Goal: Information Seeking & Learning: Learn about a topic

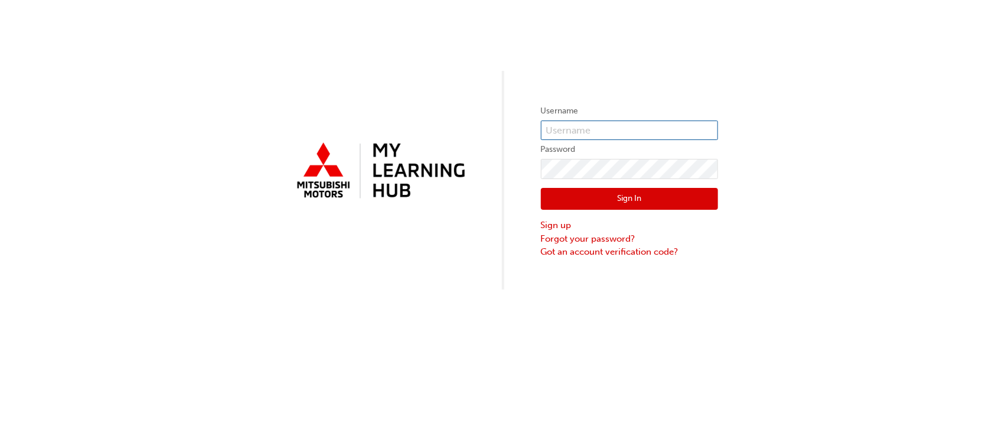
click at [620, 127] on input "text" at bounding box center [629, 130] width 177 height 20
type input "0005842513"
click at [633, 202] on button "Sign In" at bounding box center [629, 199] width 177 height 22
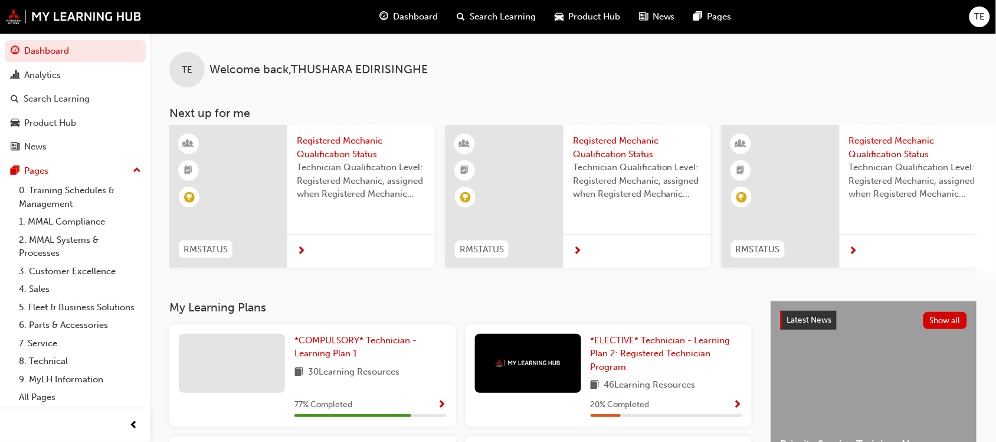
click at [856, 250] on span "next-icon" at bounding box center [853, 251] width 9 height 11
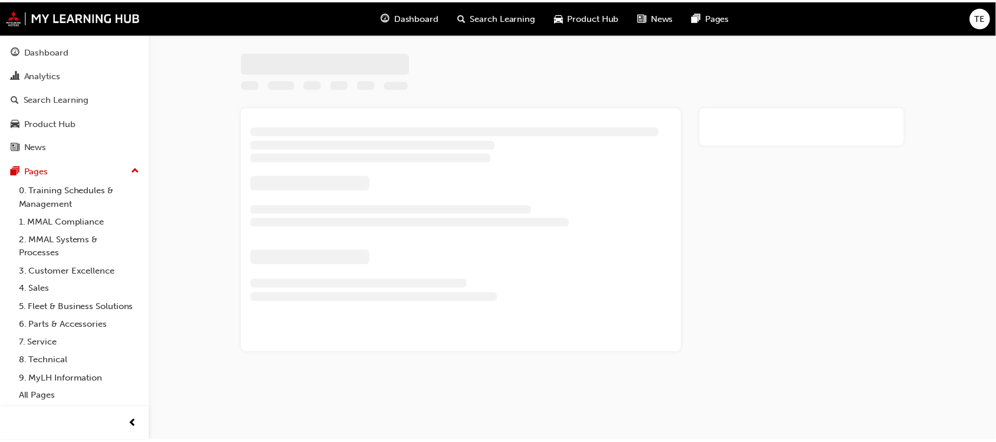
scroll to position [84, 0]
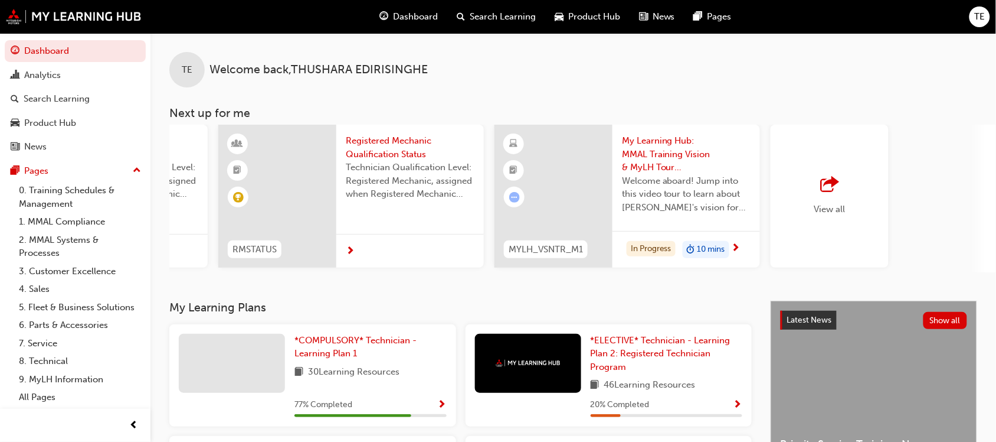
scroll to position [0, 783]
click at [274, 358] on div at bounding box center [232, 362] width 106 height 59
click at [57, 74] on div "Analytics" at bounding box center [42, 75] width 37 height 14
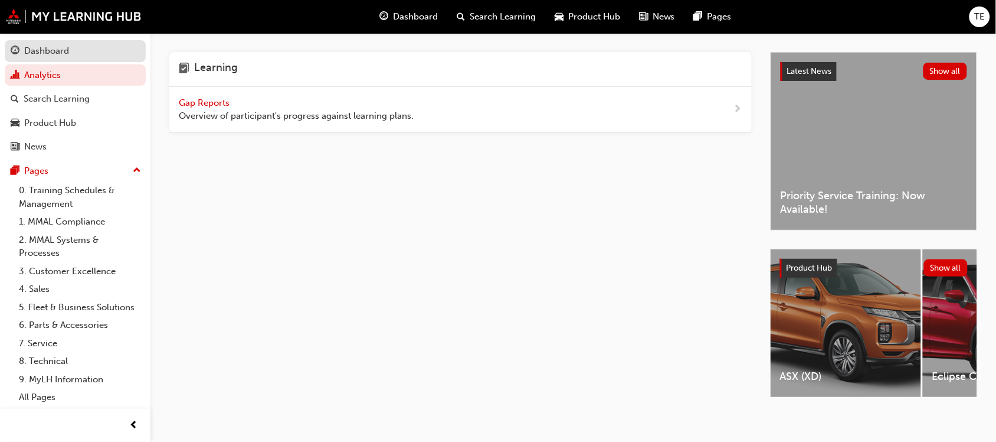
click at [64, 48] on div "Dashboard" at bounding box center [46, 51] width 45 height 14
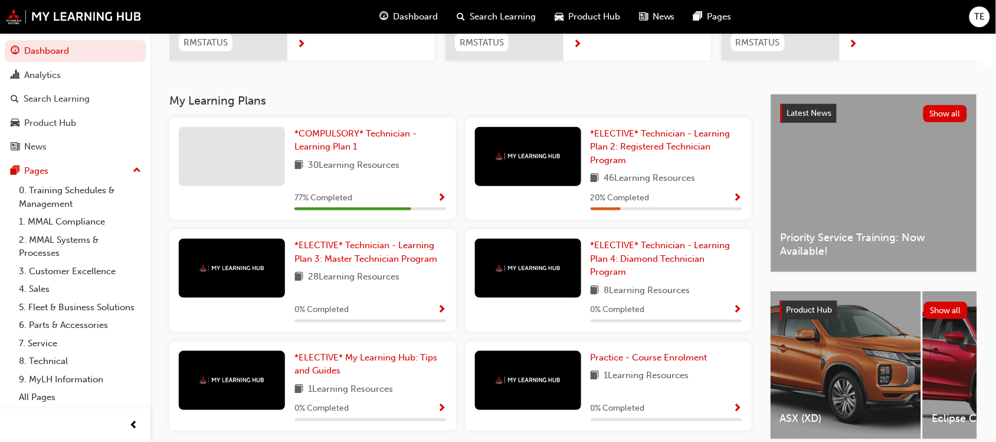
scroll to position [236, 0]
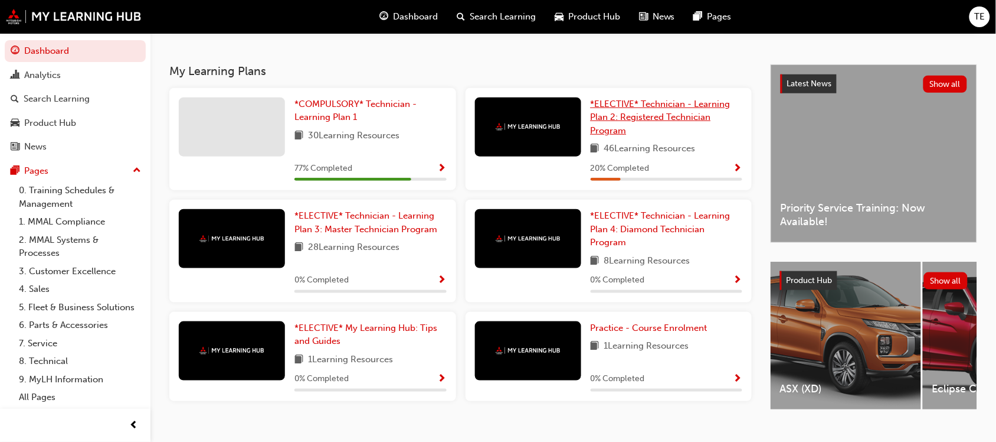
click at [642, 129] on link "*ELECTIVE* Technician - Learning Plan 2: Registered Technician Program" at bounding box center [667, 117] width 152 height 40
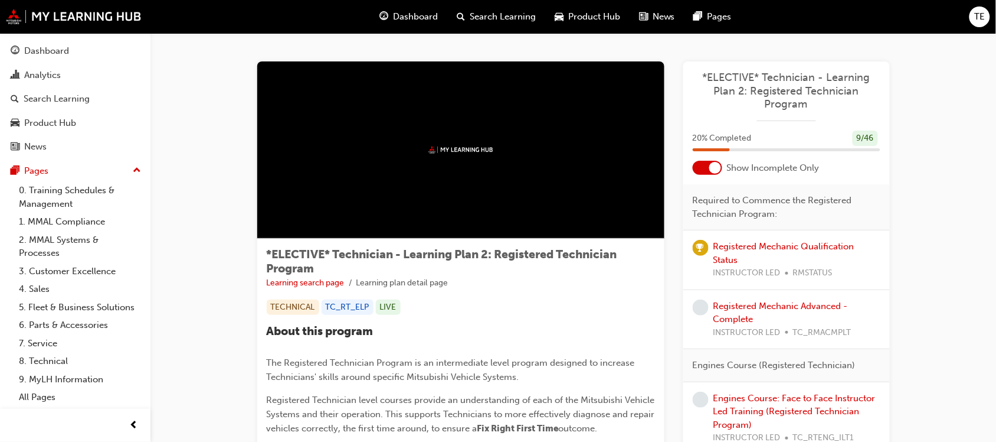
click at [491, 140] on div at bounding box center [460, 149] width 407 height 177
click at [449, 156] on div at bounding box center [460, 149] width 407 height 177
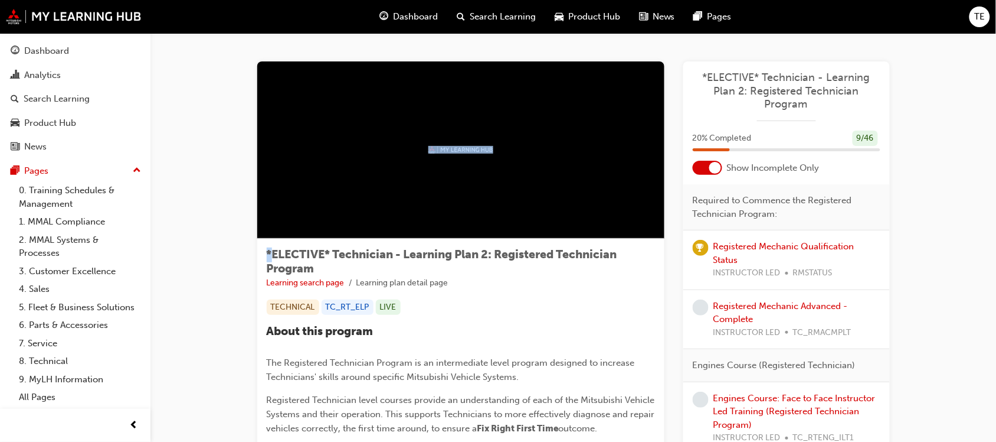
click at [449, 156] on div at bounding box center [460, 149] width 407 height 177
click at [522, 161] on div at bounding box center [460, 149] width 407 height 177
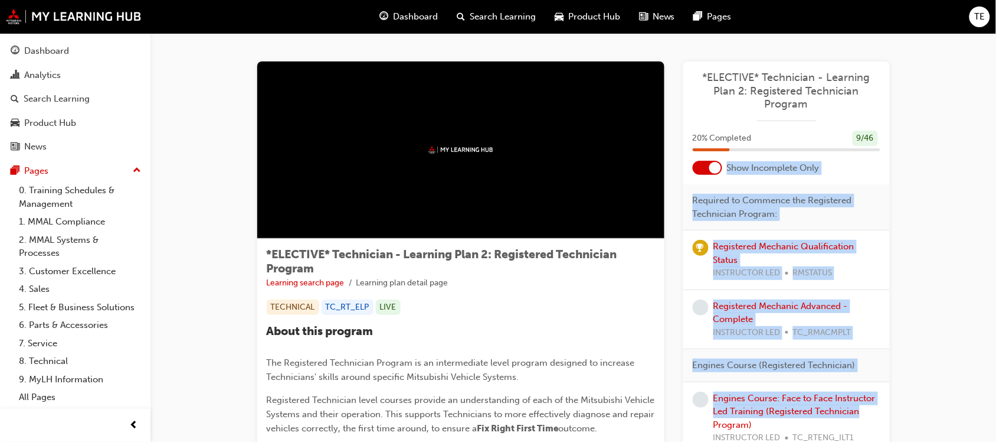
drag, startPoint x: 995, startPoint y: 122, endPoint x: 1005, endPoint y: 437, distance: 315.4
click at [996, 437] on html "Your version of Internet Explorer is outdated and not supported. Please upgrade…" at bounding box center [498, 221] width 996 height 442
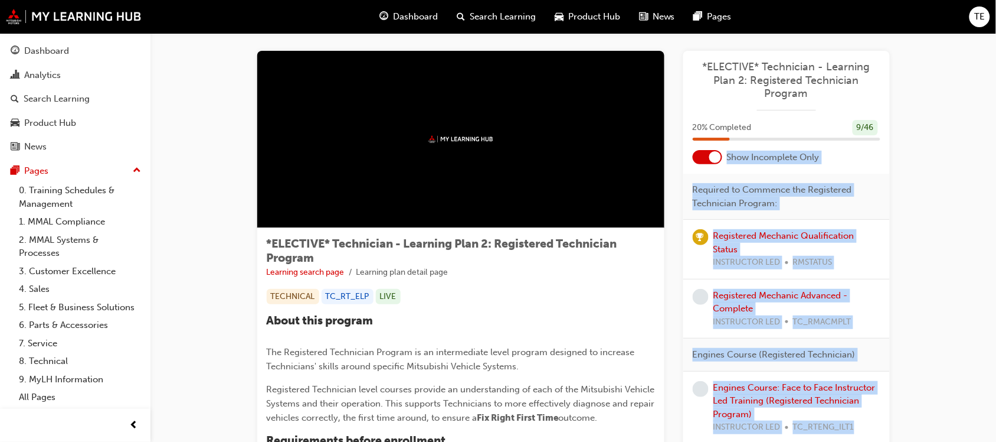
scroll to position [40, 0]
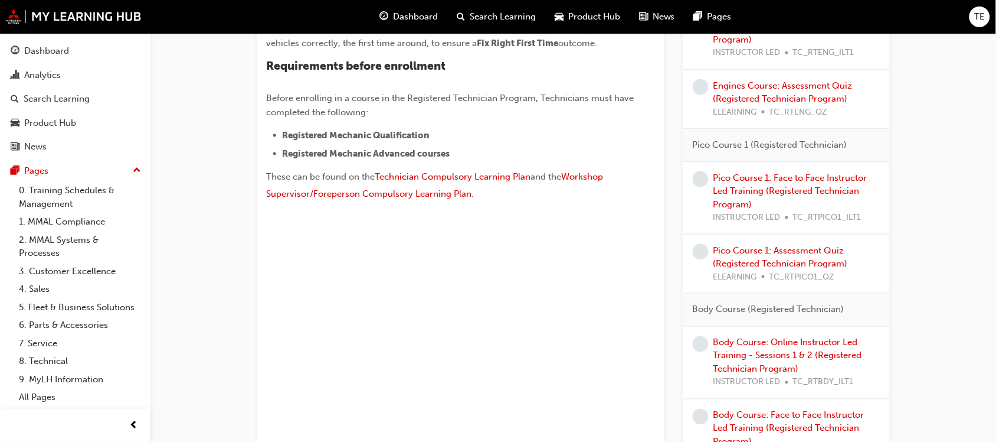
scroll to position [414, 0]
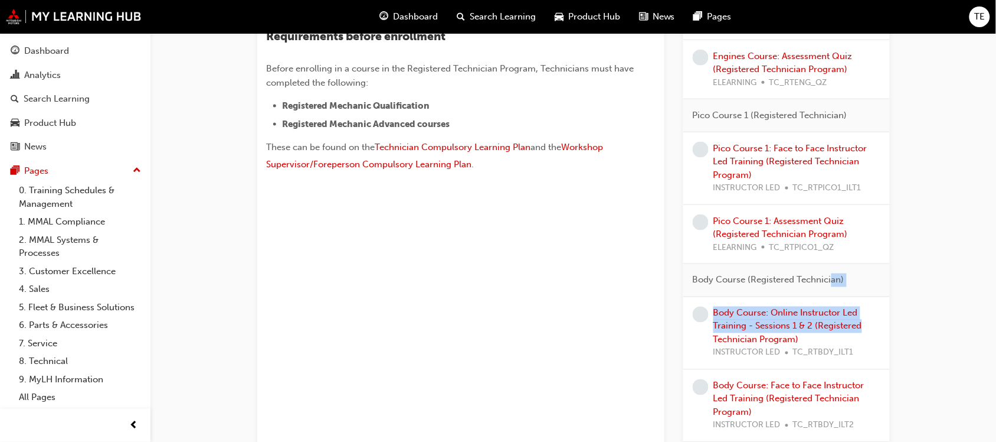
drag, startPoint x: 878, startPoint y: 331, endPoint x: 830, endPoint y: 284, distance: 67.2
click at [830, 284] on div "Body Course (Registered Technician) Body Course: Online Instructor Led Training…" at bounding box center [787, 382] width 207 height 237
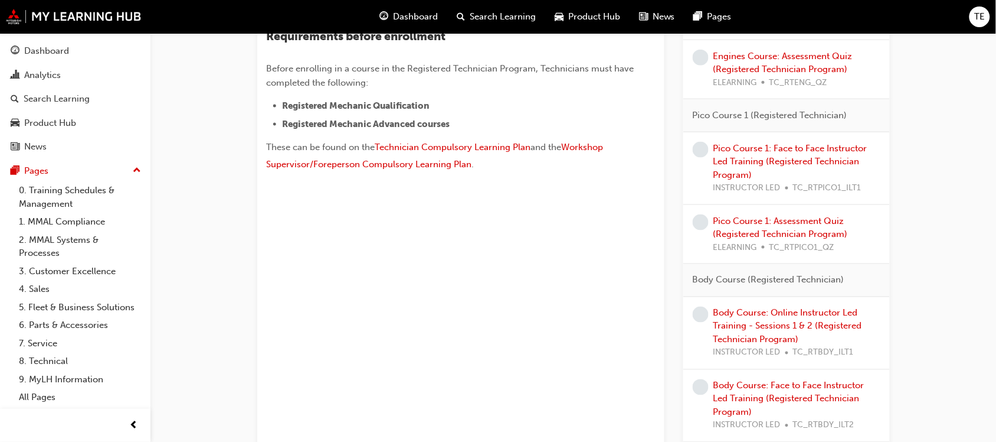
click at [774, 227] on div "Pico Course 1: Assessment Quiz (Registered Technician Program) ELEARNING TC_RTP…" at bounding box center [797, 234] width 167 height 40
click at [741, 227] on div "Pico Course 1: Assessment Quiz (Registered Technician Program) ELEARNING TC_RTP…" at bounding box center [797, 234] width 167 height 40
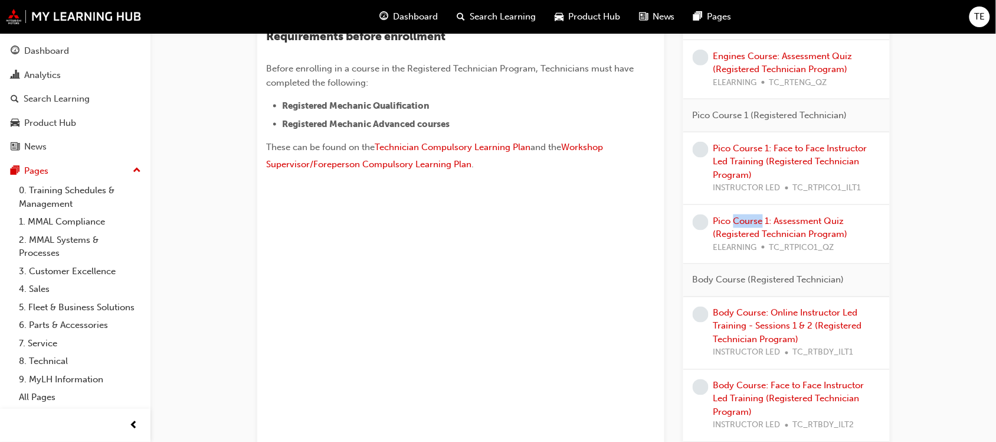
click at [741, 227] on div "Pico Course 1: Assessment Quiz (Registered Technician Program) ELEARNING TC_RTP…" at bounding box center [797, 234] width 167 height 40
click at [719, 223] on link "Pico Course 1: Assessment Quiz (Registered Technician Program)" at bounding box center [781, 227] width 135 height 24
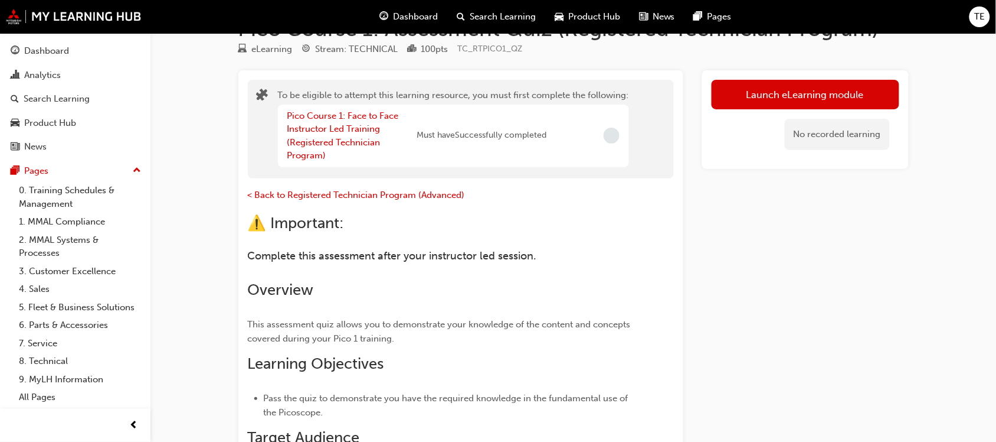
scroll to position [28, 0]
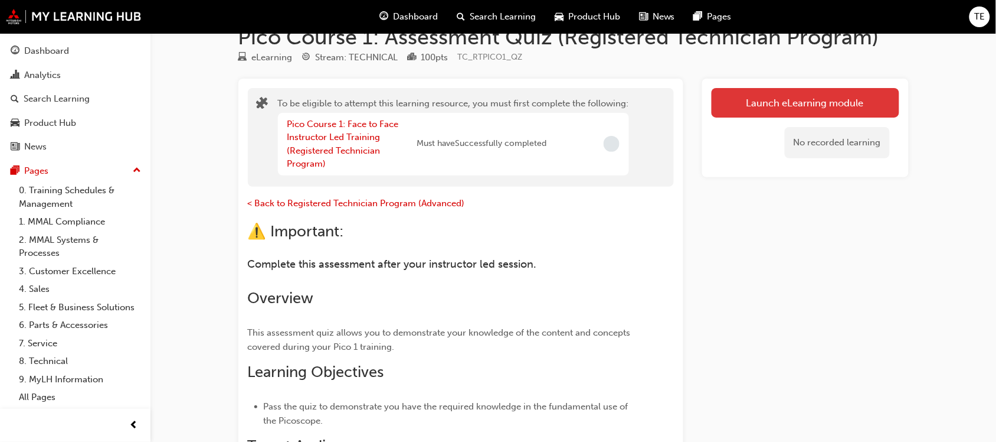
click at [878, 103] on button "Launch eLearning module" at bounding box center [806, 103] width 188 height 30
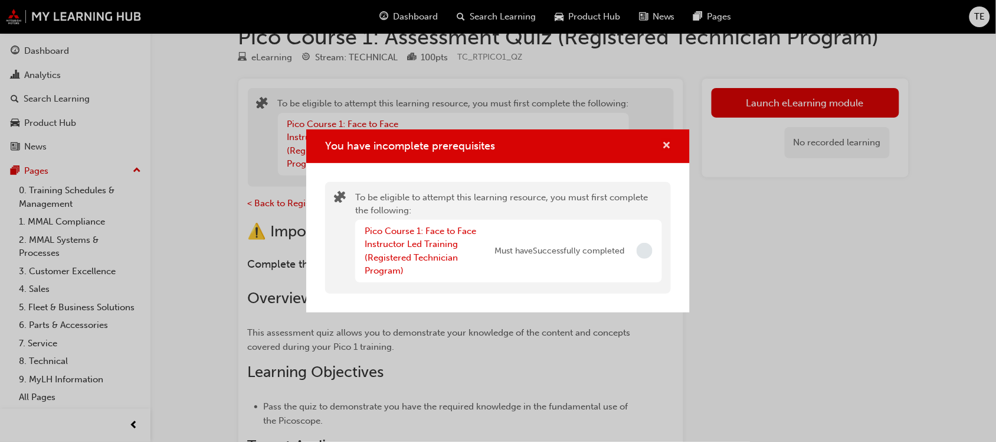
click at [662, 145] on button "You have incomplete prerequisites" at bounding box center [666, 146] width 9 height 15
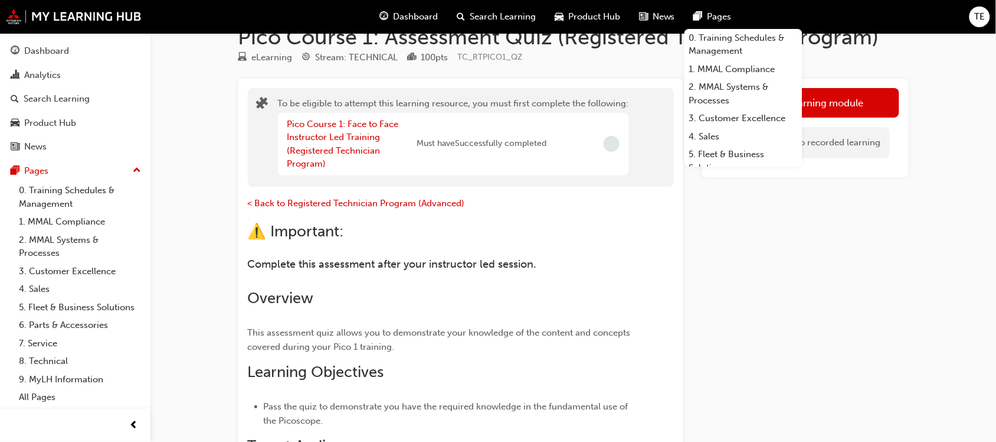
drag, startPoint x: 858, startPoint y: 10, endPoint x: 999, endPoint y: 43, distance: 144.9
click at [858, 10] on div "Dashboard Search Learning Product Hub News Pages 0. Training Schedules & Manage…" at bounding box center [498, 17] width 996 height 34
click at [989, 152] on div "Pico Course 1: Assessment Quiz (Registered Technician Program) eLearning Stream…" at bounding box center [498, 354] width 996 height 765
click at [878, 283] on div "Launch eLearning module No recorded learning" at bounding box center [805, 374] width 207 height 591
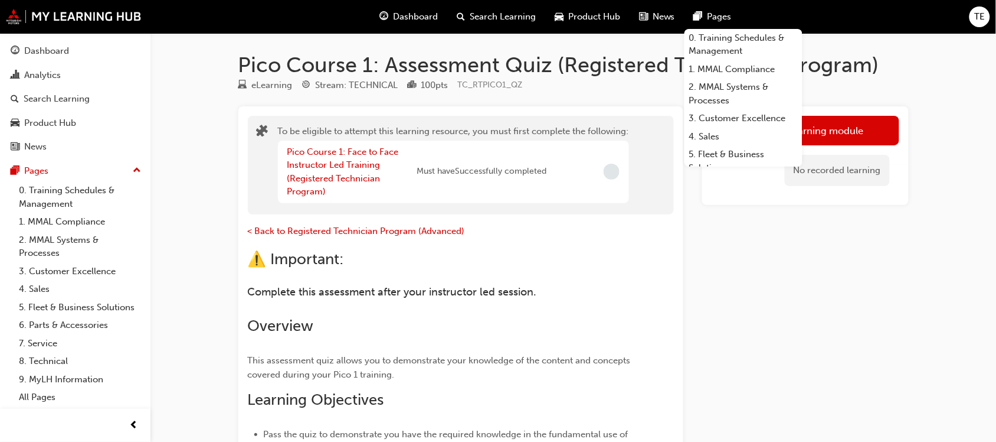
click at [825, 326] on div "Launch eLearning module No recorded learning" at bounding box center [805, 401] width 207 height 591
click at [927, 367] on div "Pico Course 1: Assessment Quiz (Registered Technician Program) eLearning Stream…" at bounding box center [574, 394] width 708 height 684
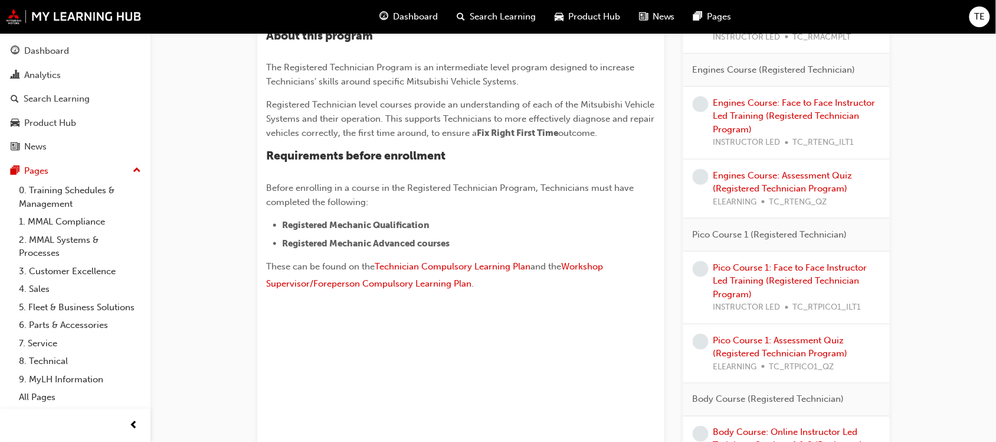
scroll to position [325, 0]
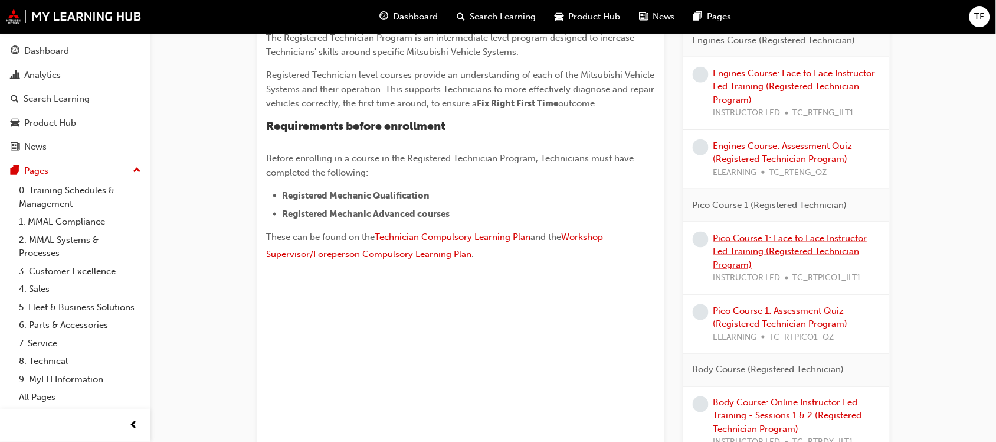
click at [790, 241] on link "Pico Course 1: Face to Face Instructor Led Training (Registered Technician Prog…" at bounding box center [791, 251] width 154 height 37
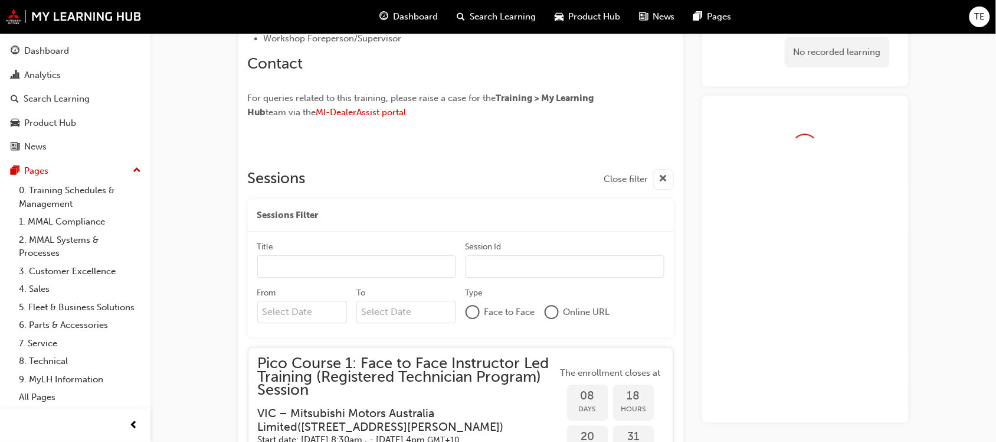
scroll to position [964, 0]
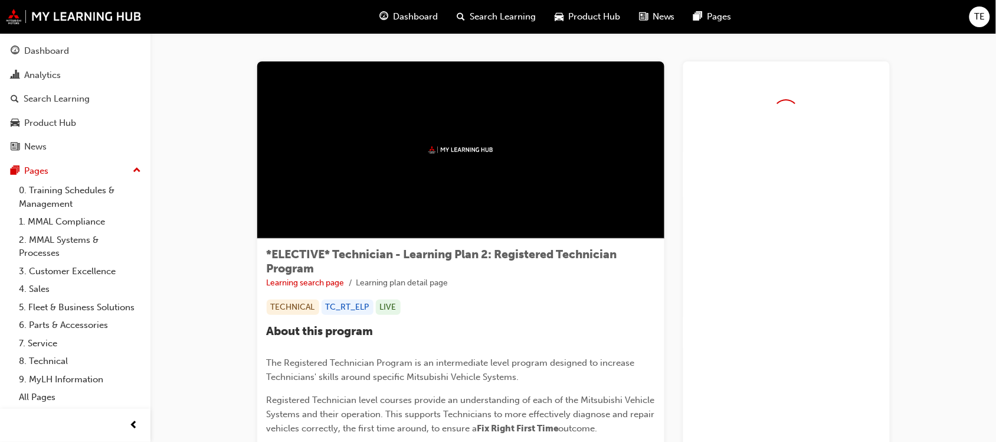
click at [551, 77] on div at bounding box center [460, 149] width 407 height 177
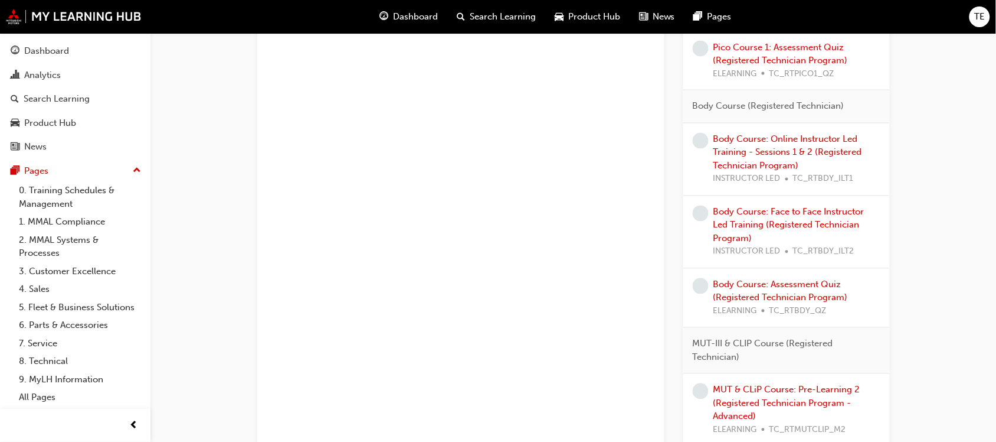
scroll to position [611, 0]
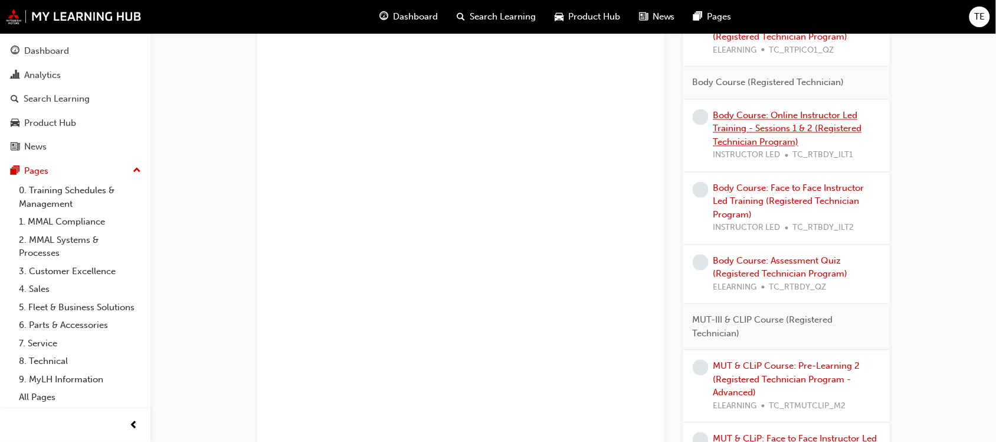
click at [806, 129] on link "Body Course: Online Instructor Led Training - Sessions 1 & 2 (Registered Techni…" at bounding box center [788, 128] width 149 height 37
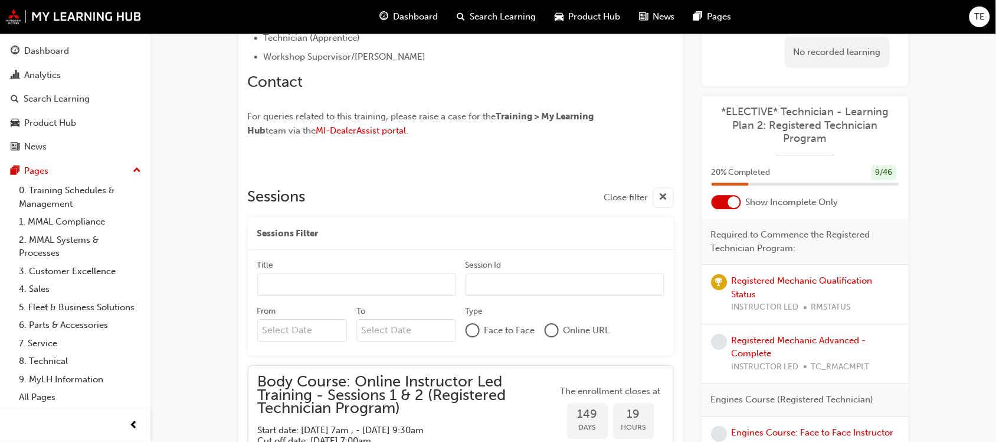
scroll to position [911, 0]
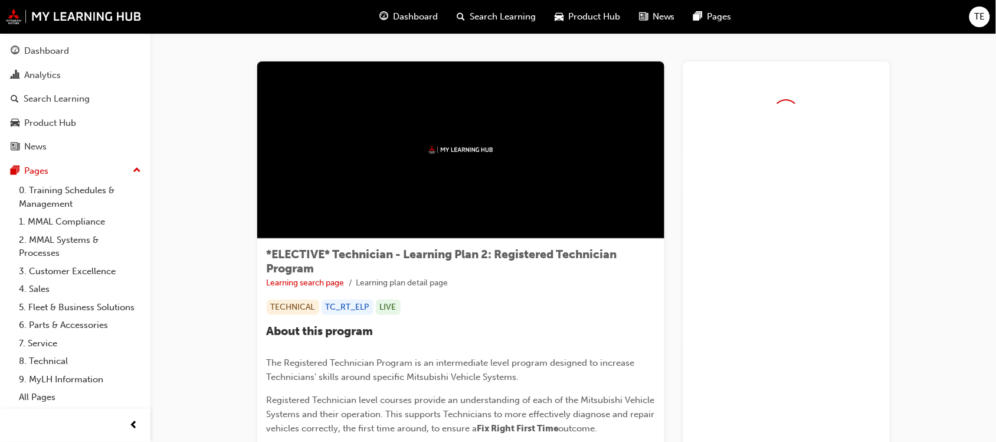
click at [651, 74] on div at bounding box center [460, 149] width 407 height 177
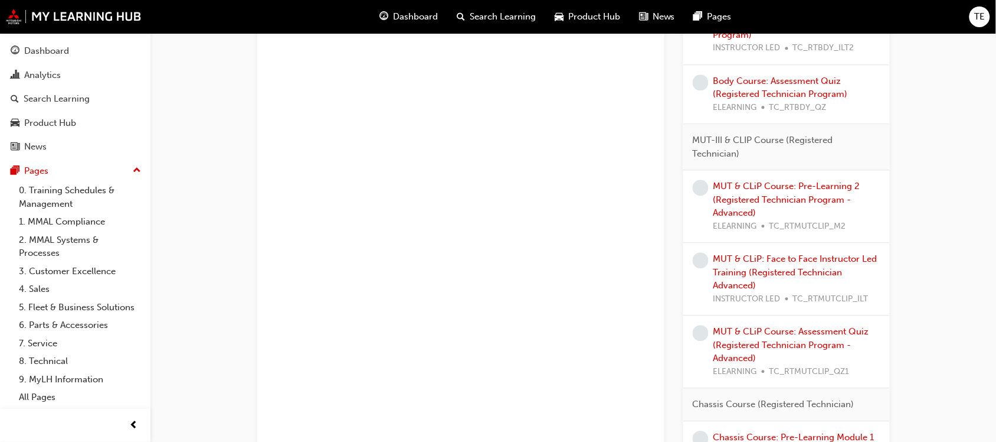
scroll to position [803, 0]
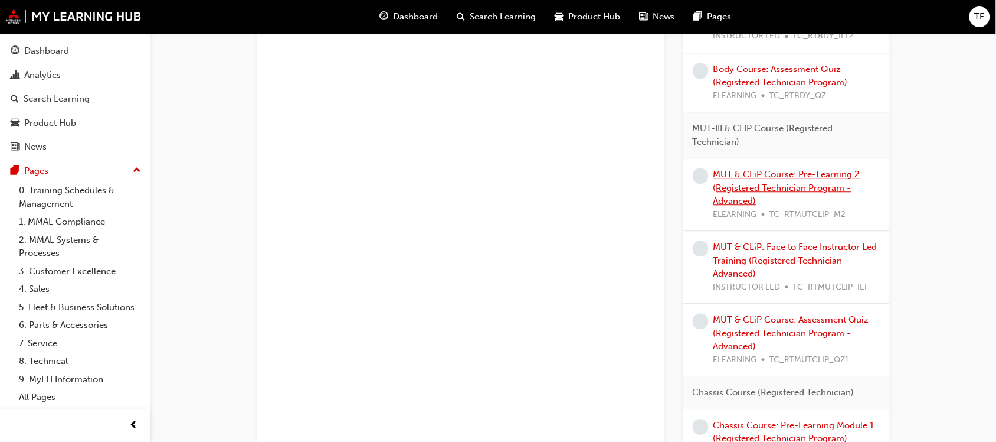
click at [795, 186] on link "MUT & CLiP Course: Pre-Learning 2 (Registered Technician Program - Advanced)" at bounding box center [787, 187] width 147 height 37
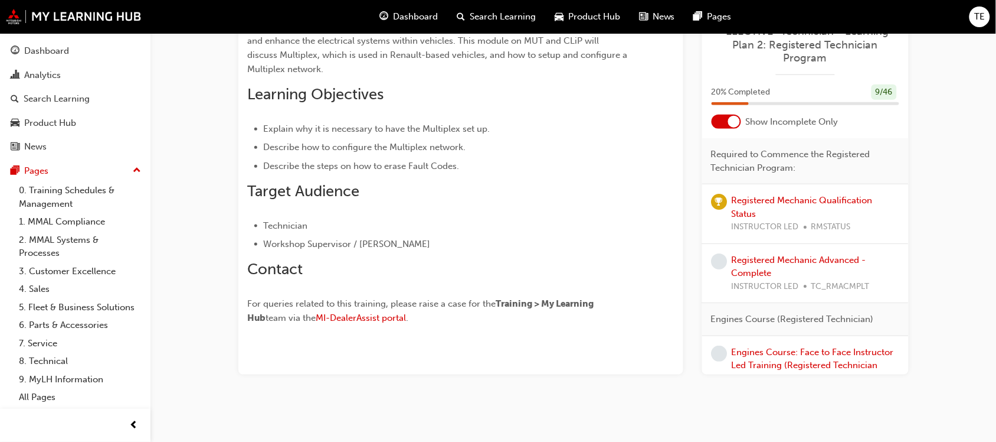
scroll to position [331, 0]
click at [877, 166] on span "Required to Commence the Registered Technician Program:" at bounding box center [801, 161] width 178 height 27
click at [954, 215] on div "MUT & CLiP Course: Pre-Learning 2 (Registered Technician Program - Advanced) eL…" at bounding box center [498, 55] width 996 height 772
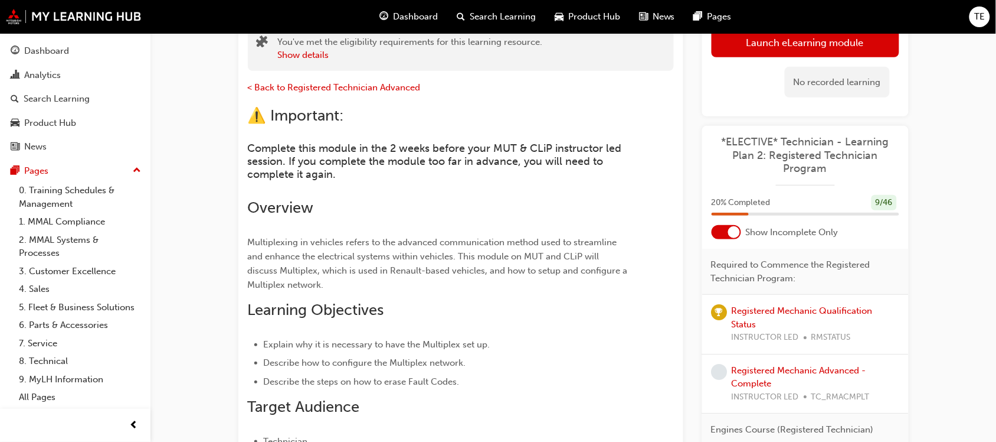
scroll to position [104, 0]
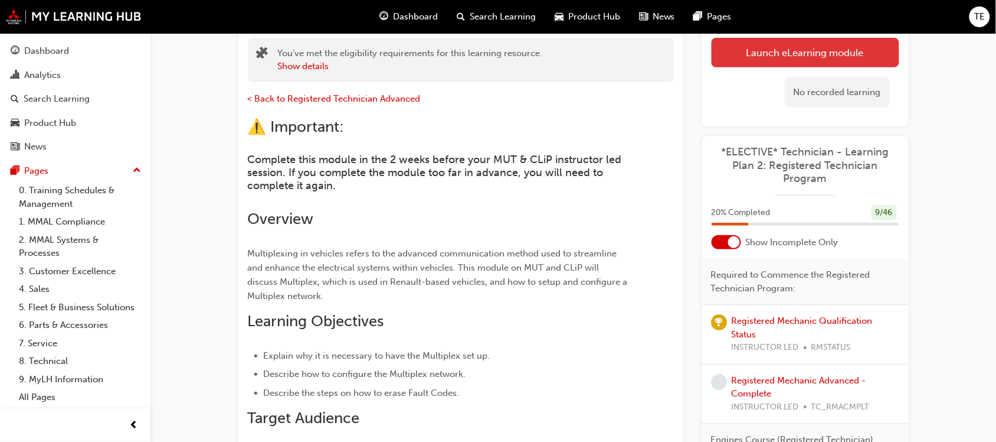
click at [824, 54] on link "Launch eLearning module" at bounding box center [806, 53] width 188 height 30
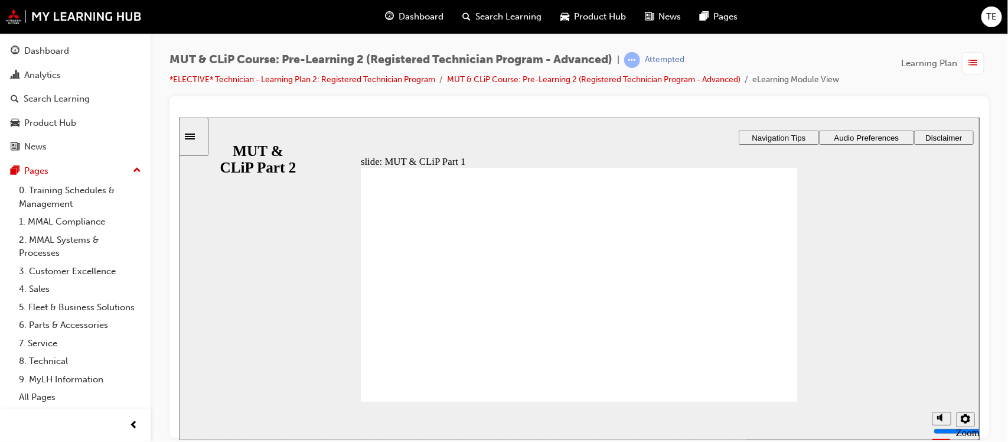
drag, startPoint x: 995, startPoint y: 296, endPoint x: 989, endPoint y: 260, distance: 37.2
click at [989, 260] on div "MUT & CLiP Course: Pre-Learning 2 (Registered Technician Program - Advanced) | …" at bounding box center [579, 222] width 857 height 379
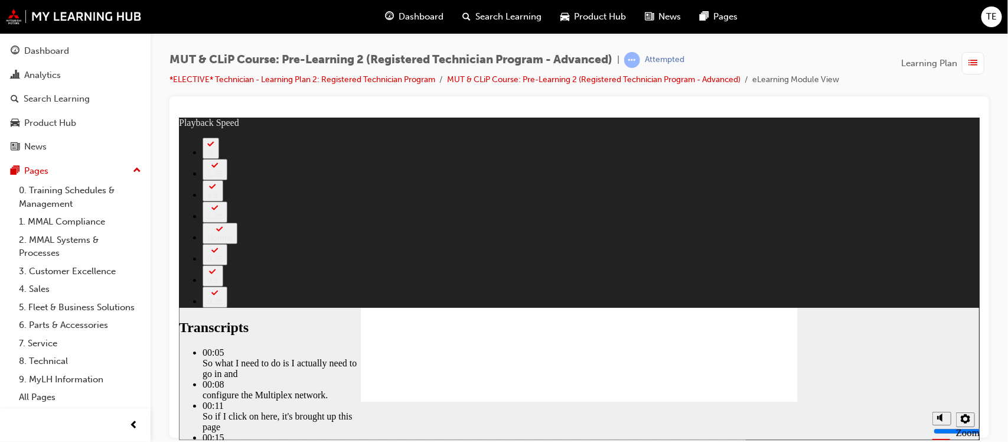
type input "3"
click at [709, 413] on section "Playback Speed 2 1.75 1.5 1.25 Normal" at bounding box center [578, 420] width 800 height 38
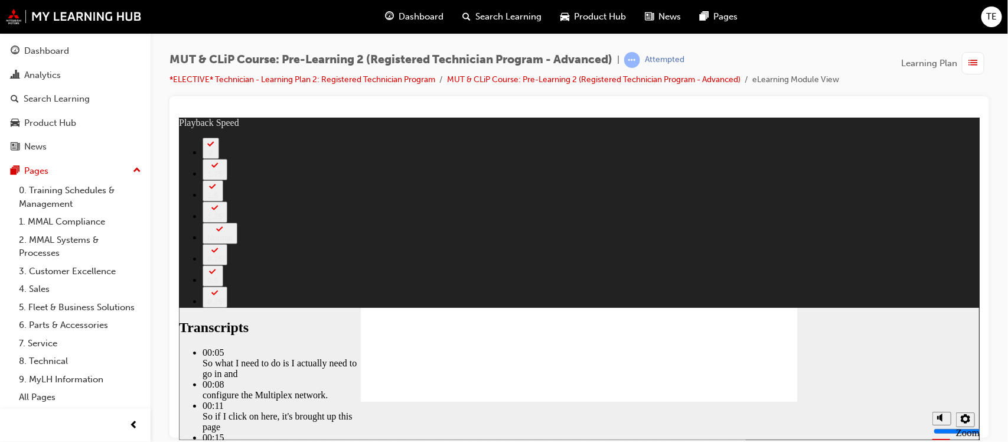
click at [842, 212] on div "slide: Multiplex Configuration Player controls unavailable until video has play…" at bounding box center [578, 278] width 800 height 322
click at [698, 120] on div "slide: Multiplex Configuration Player controls unavailable until video has play…" at bounding box center [578, 278] width 800 height 322
type input "269"
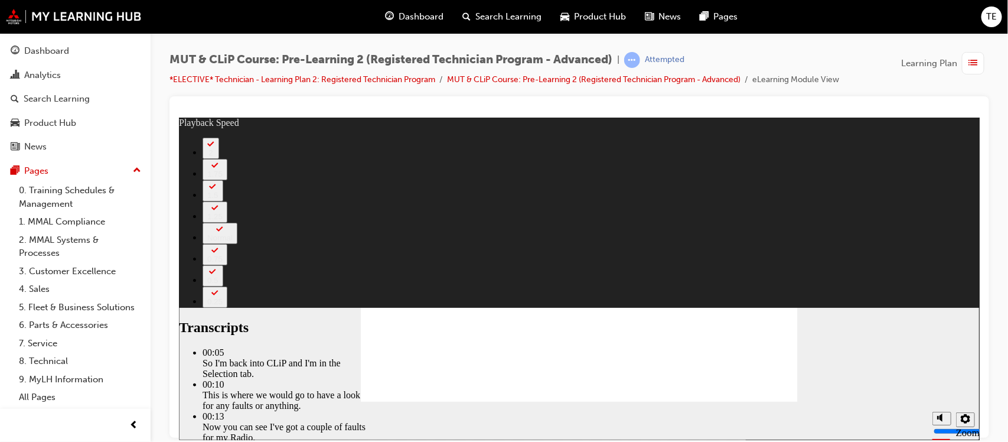
type input "219"
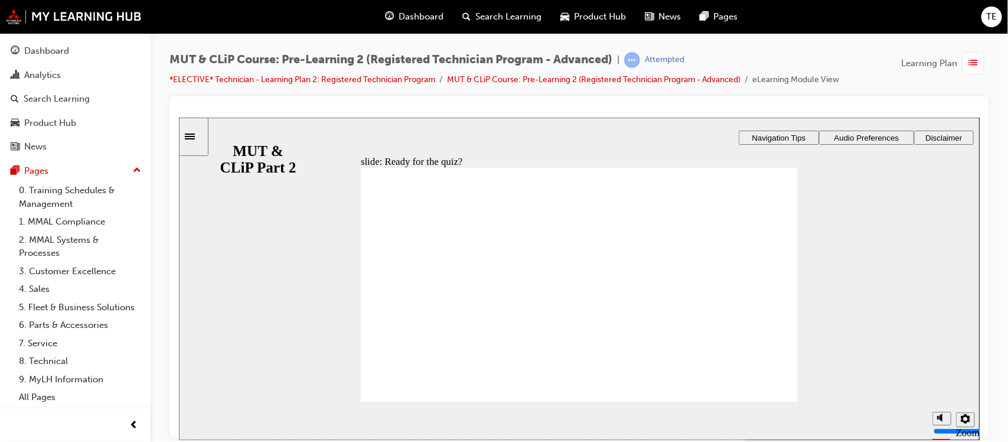
radio input "true"
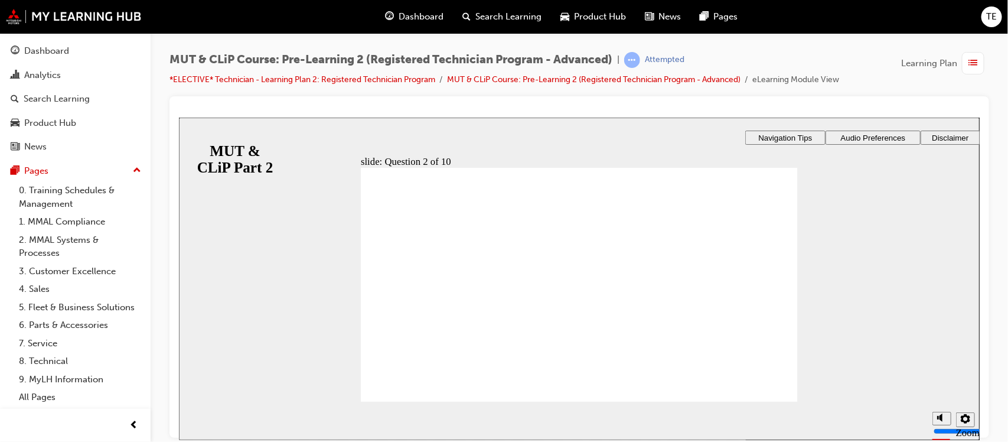
radio input "true"
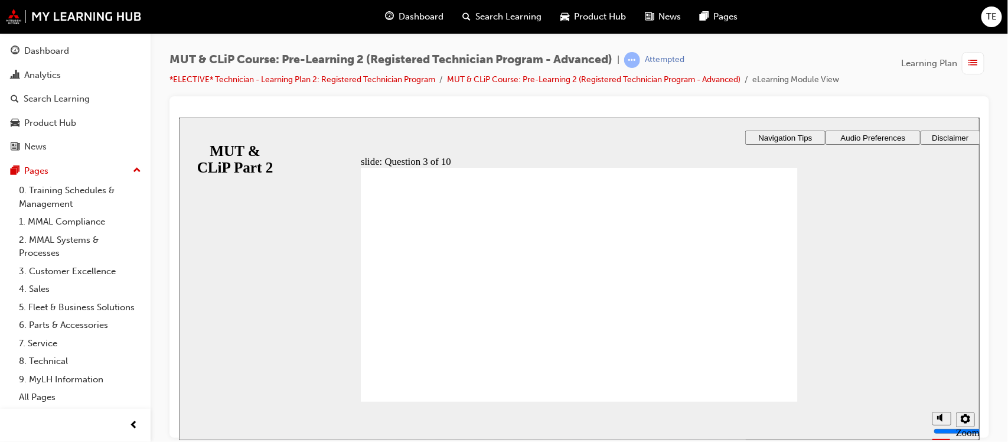
radio input "true"
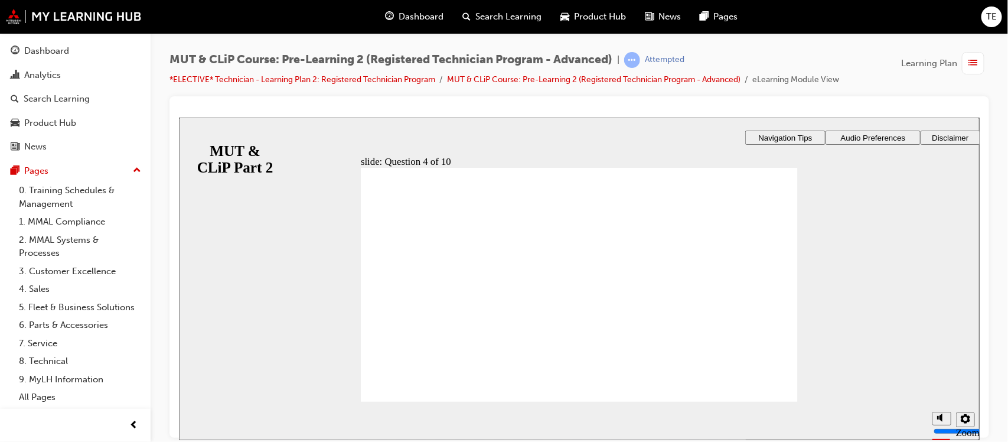
radio input "true"
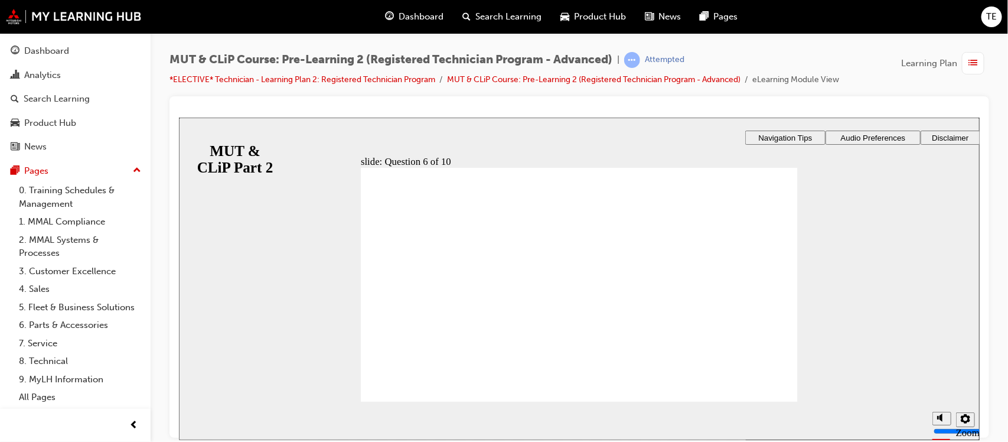
radio input "true"
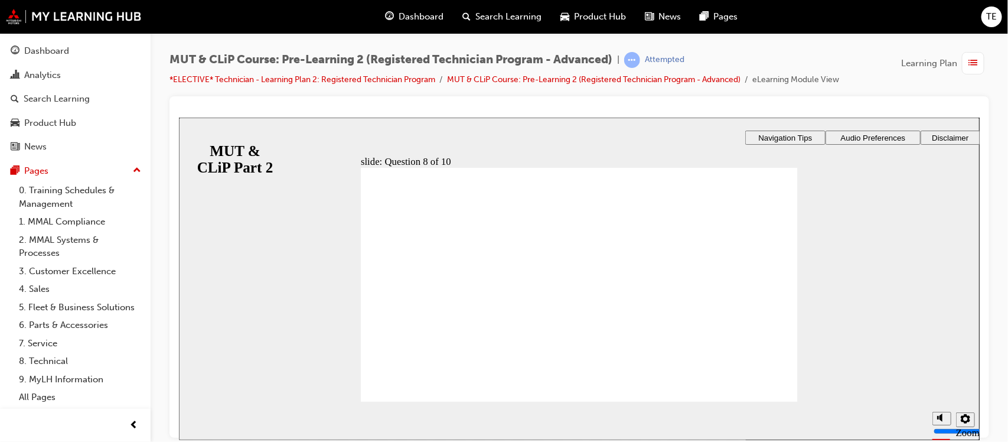
radio input "true"
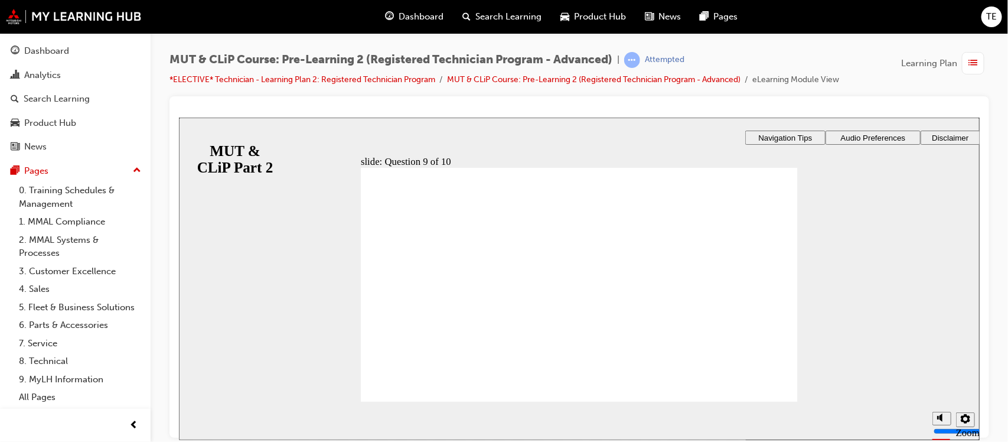
radio input "true"
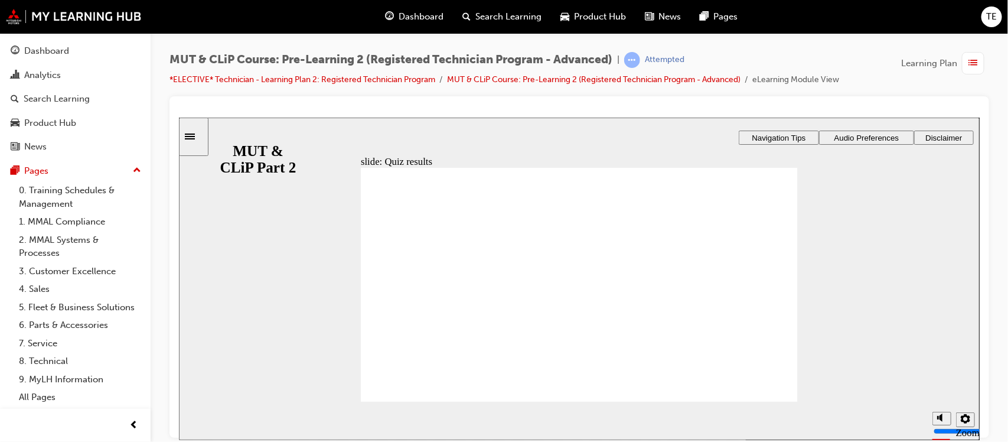
radio input "true"
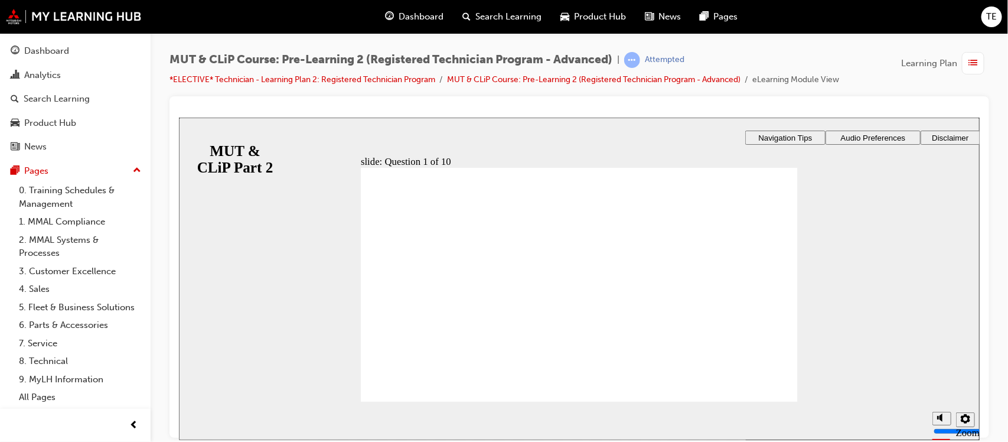
radio input "true"
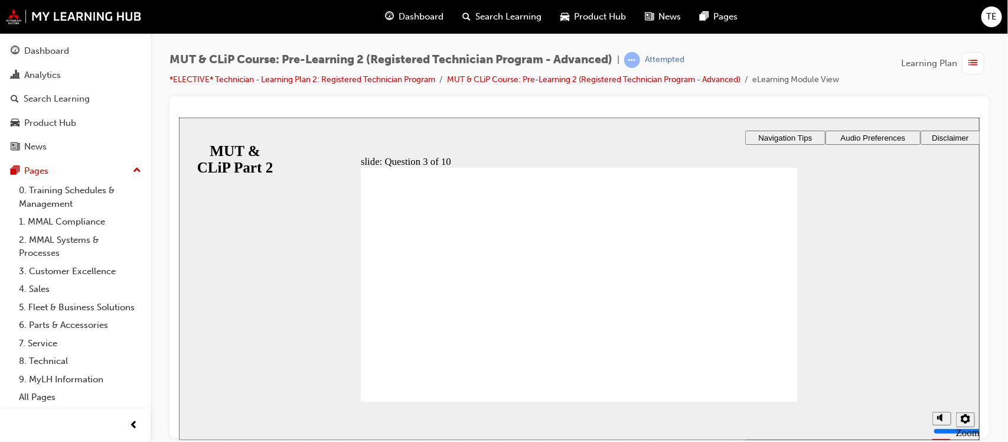
radio input "true"
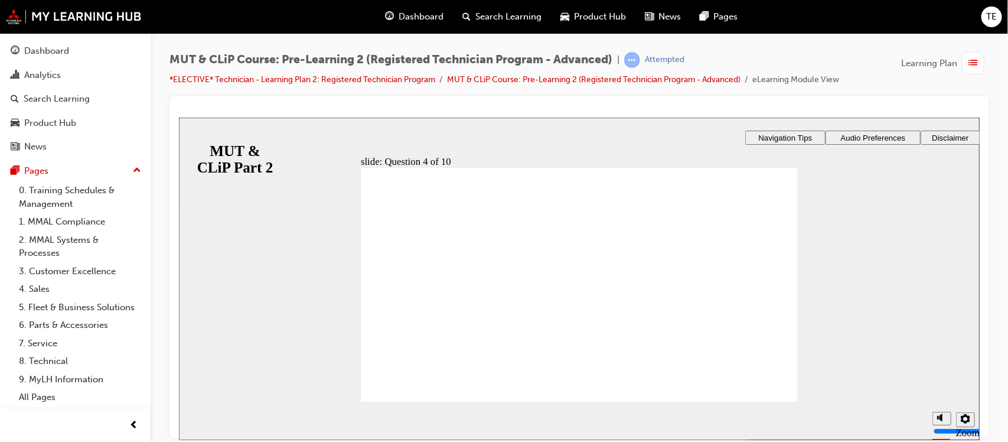
radio input "true"
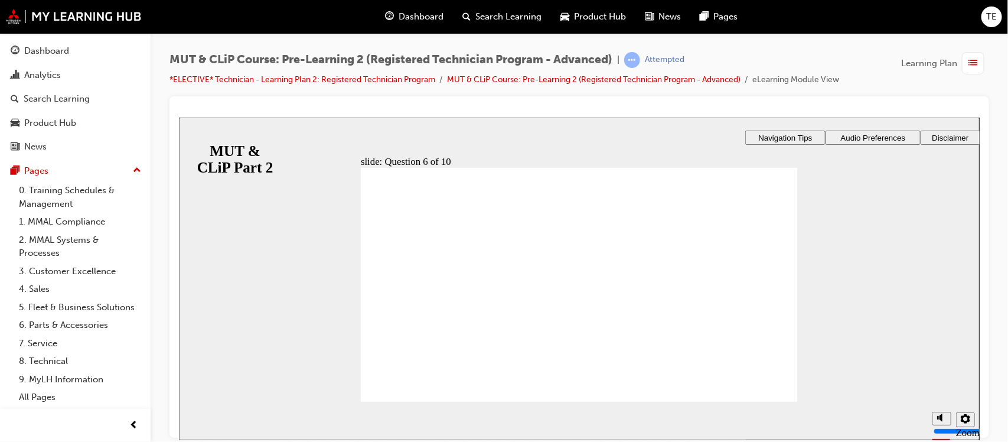
radio input "true"
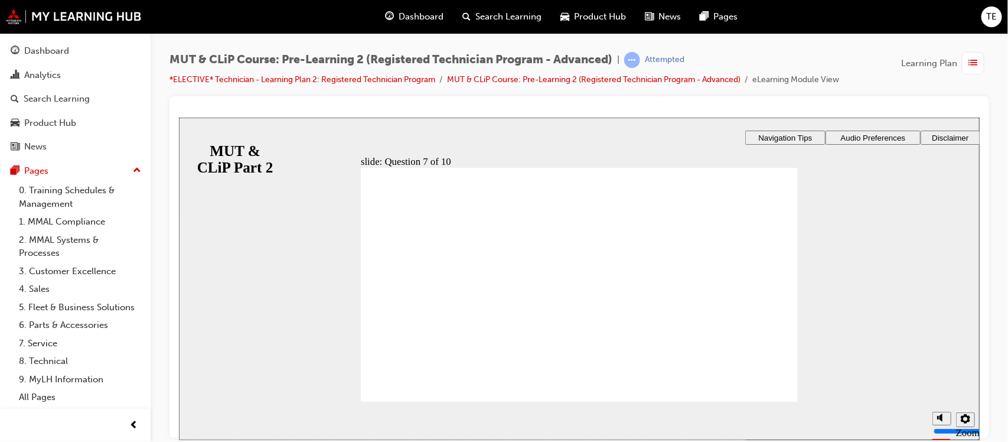
drag, startPoint x: 437, startPoint y: 331, endPoint x: 426, endPoint y: 294, distance: 39.0
radio input "true"
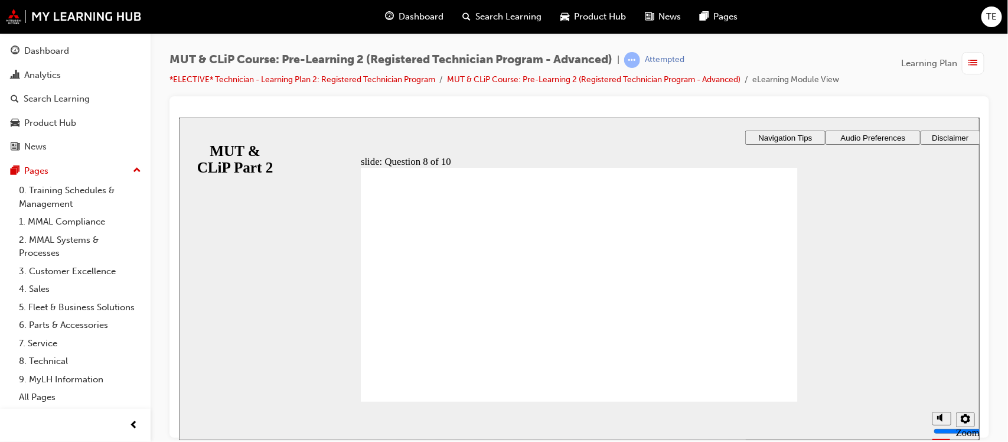
radio input "true"
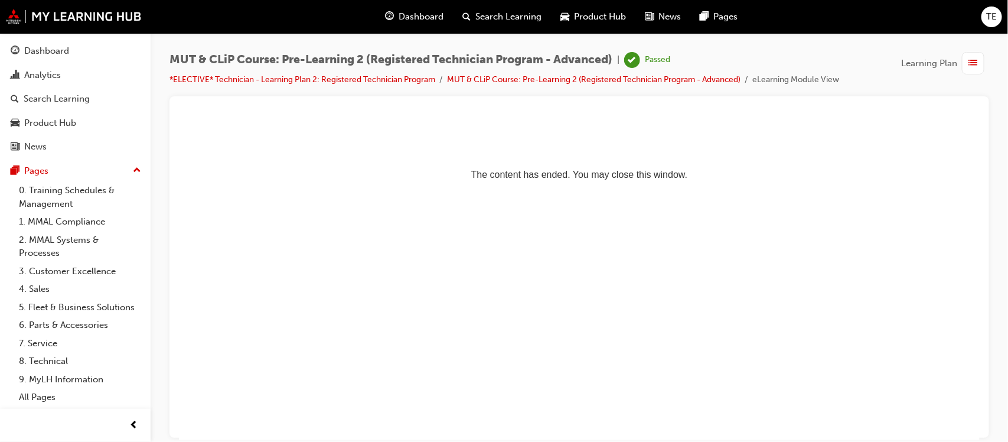
drag, startPoint x: 711, startPoint y: 343, endPoint x: 628, endPoint y: 295, distance: 96.3
click at [628, 189] on html "The content has ended. You may close this window." at bounding box center [578, 153] width 800 height 72
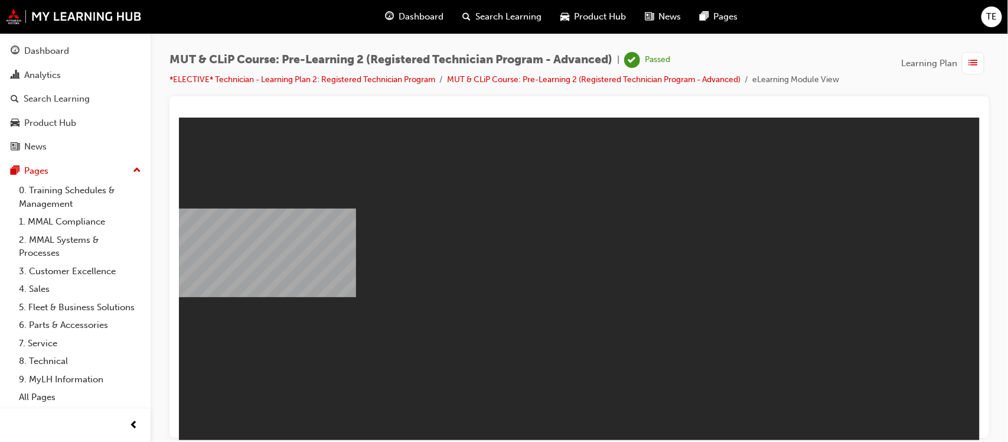
click at [234, 46] on div "MUT & CLiP Course: Pre-Learning 2 (Registered Technician Program - Advanced) | …" at bounding box center [579, 222] width 857 height 379
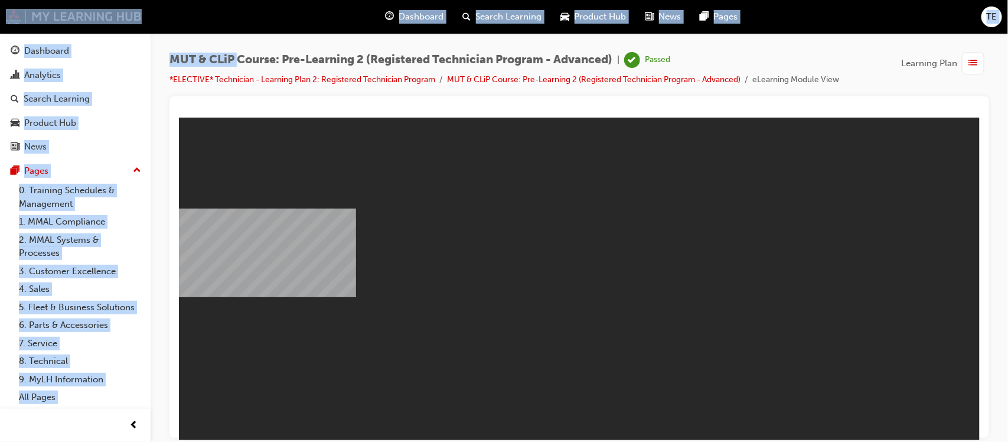
drag, startPoint x: 234, startPoint y: 46, endPoint x: 135, endPoint y: 17, distance: 104.0
click at [135, 17] on div "Dashboard Search Learning Product Hub News Pages TE Dashboard Analytics Search …" at bounding box center [504, 221] width 1008 height 442
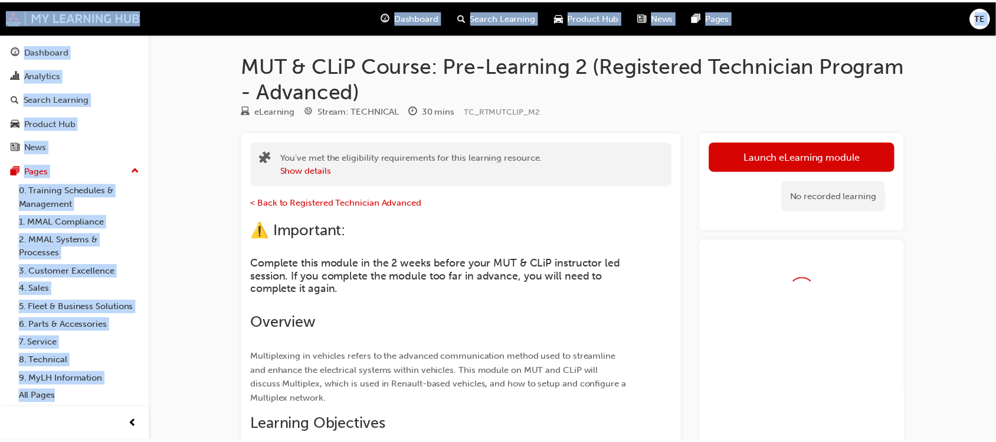
scroll to position [104, 0]
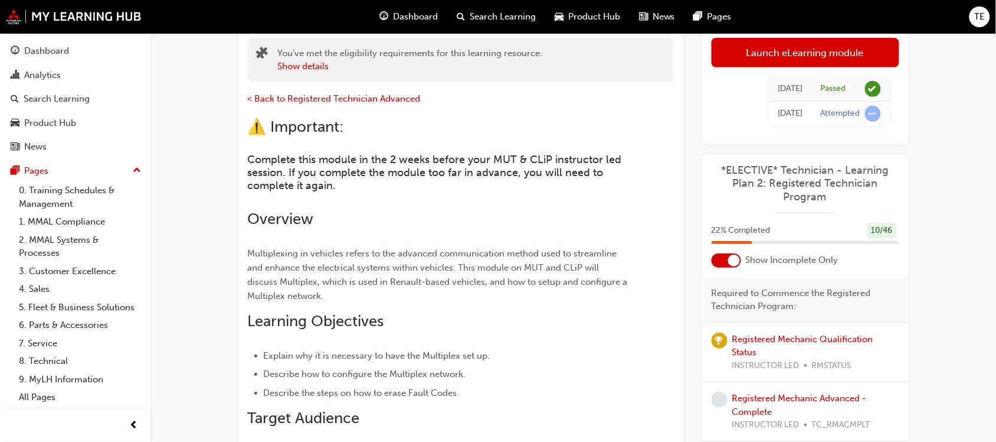
click at [503, 99] on p "< Back to Registered Technician Advanced" at bounding box center [440, 99] width 384 height 17
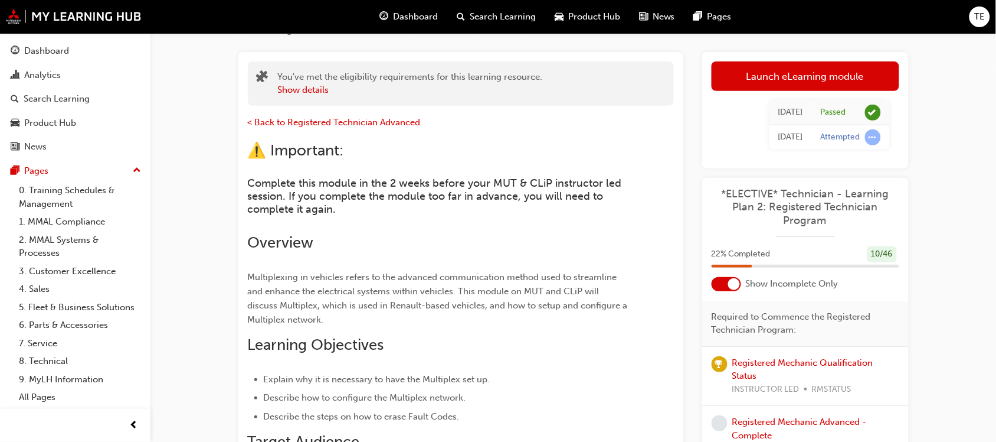
scroll to position [68, 0]
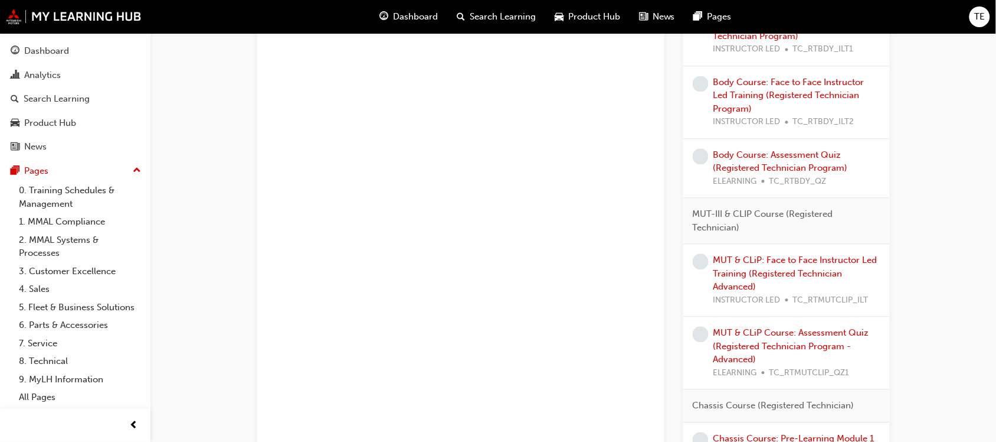
scroll to position [729, 0]
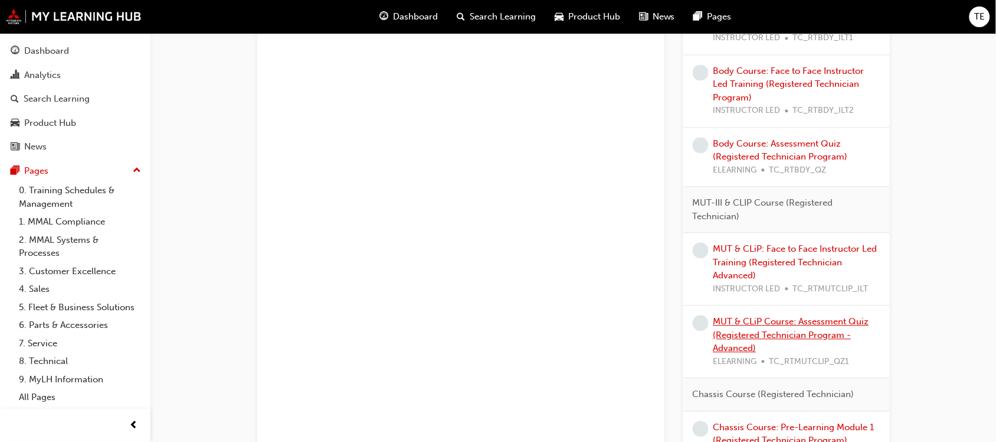
click at [750, 334] on link "MUT & CLiP Course: Assessment Quiz (Registered Technician Program - Advanced)" at bounding box center [792, 334] width 156 height 37
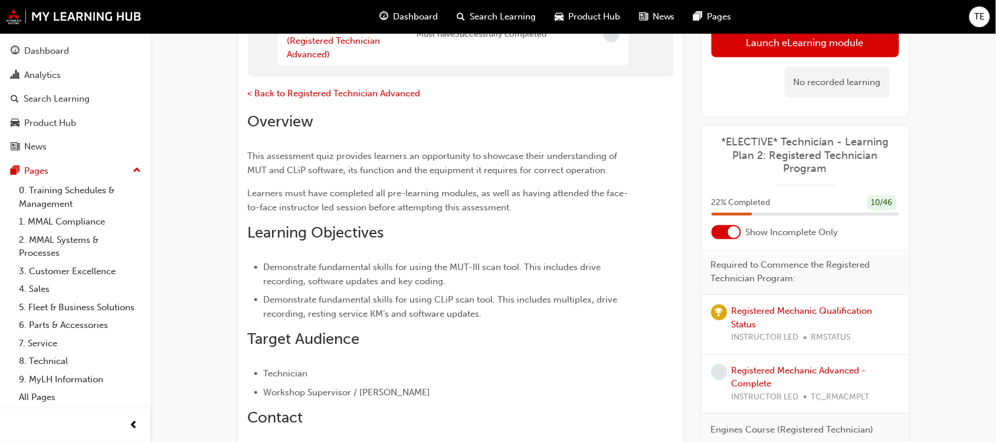
scroll to position [194, 0]
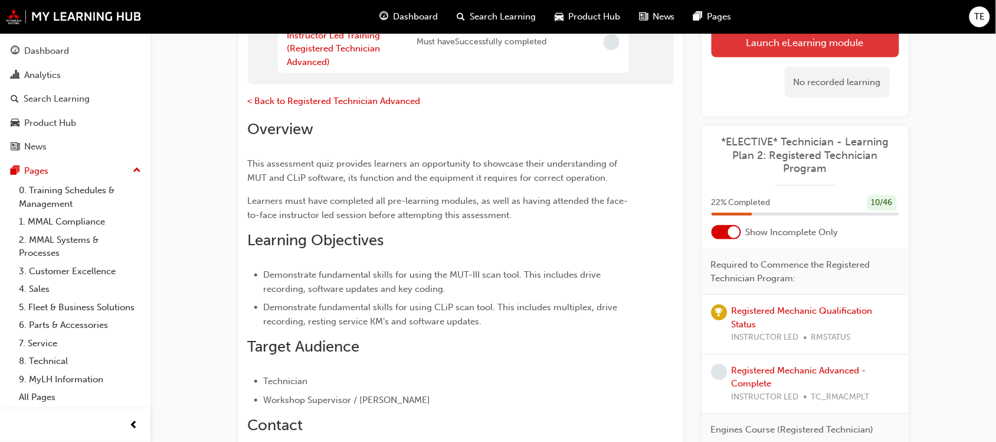
click at [828, 46] on button "Launch eLearning module" at bounding box center [806, 42] width 188 height 30
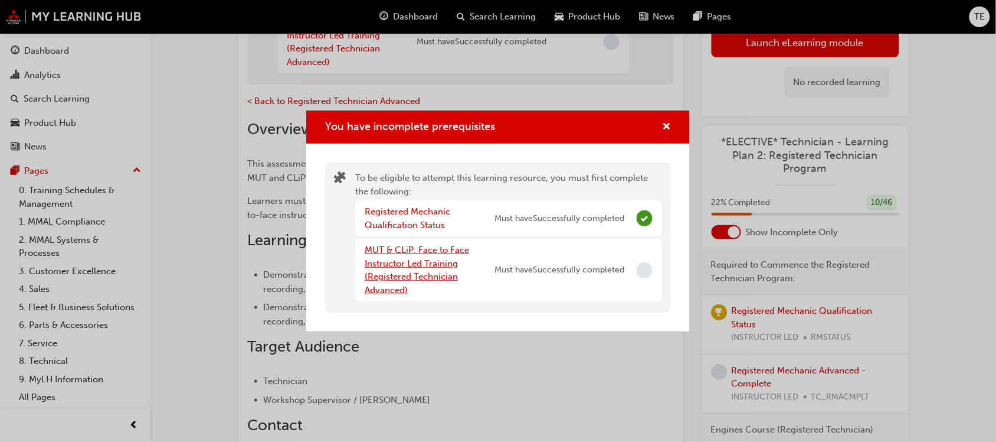
click at [437, 263] on link "MUT & CLiP: Face to Face Instructor Led Training (Registered Technician Advance…" at bounding box center [417, 269] width 104 height 51
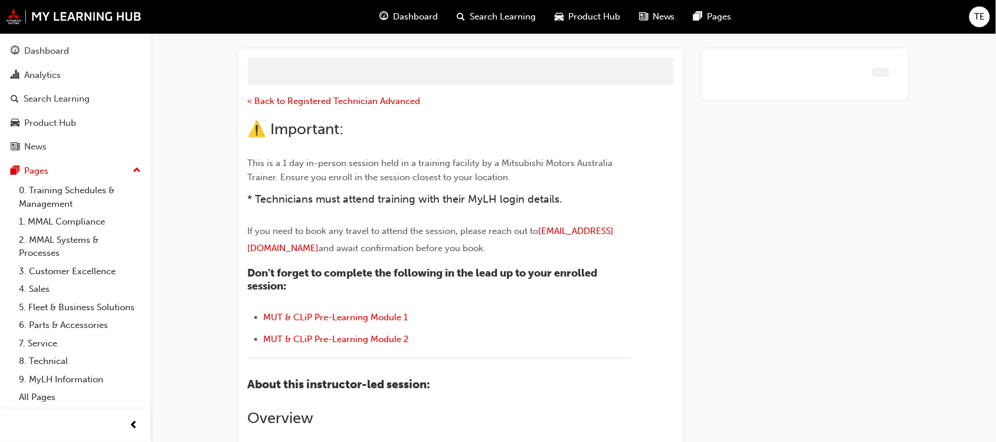
scroll to position [102, 0]
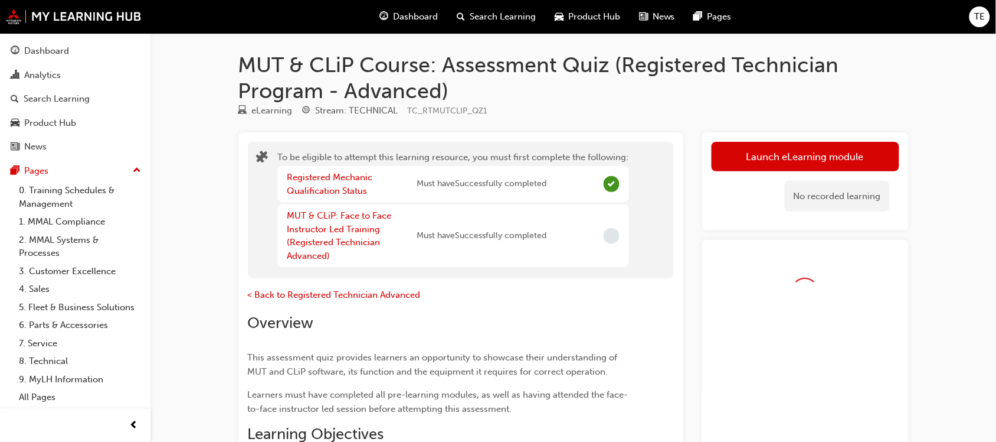
scroll to position [194, 0]
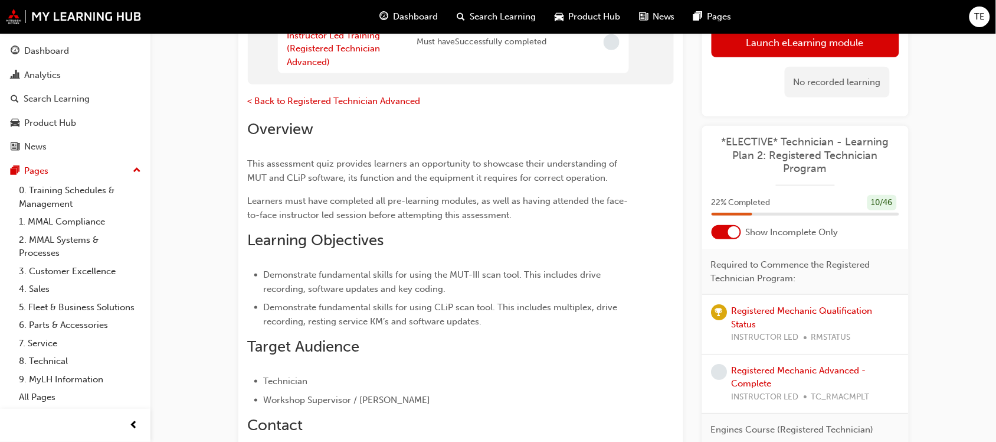
click at [329, 30] on div "Dashboard Search Learning Product Hub News Pages TE" at bounding box center [498, 17] width 996 height 34
click at [534, 94] on p "< Back to Registered Technician Advanced" at bounding box center [440, 102] width 384 height 17
click at [766, 187] on div "*ELECTIVE* Technician - Learning Plan 2: Registered Technician Program 22 % Com…" at bounding box center [805, 305] width 207 height 359
drag, startPoint x: 911, startPoint y: 323, endPoint x: 1007, endPoint y: 336, distance: 97.2
click at [996, 248] on html "Your version of Internet Explorer is outdated and not supported. Please upgrade…" at bounding box center [498, 27] width 996 height 442
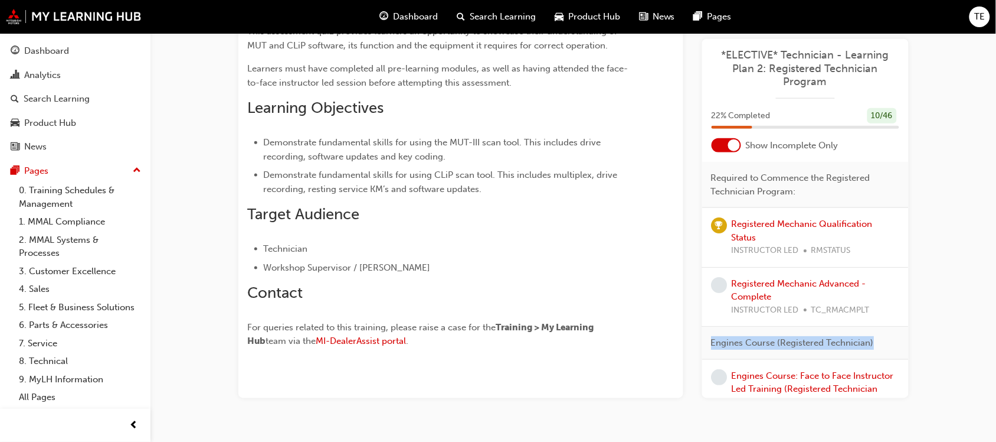
scroll to position [349, 0]
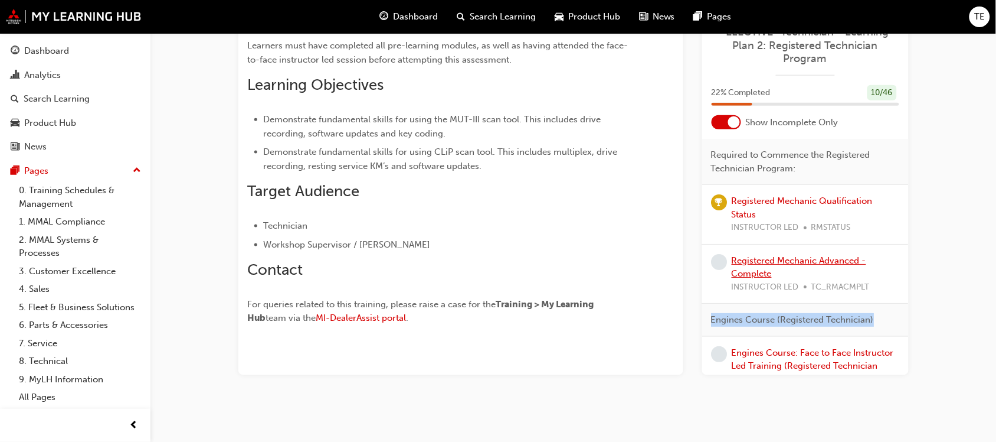
click at [747, 261] on link "Registered Mechanic Advanced - Complete" at bounding box center [799, 266] width 135 height 24
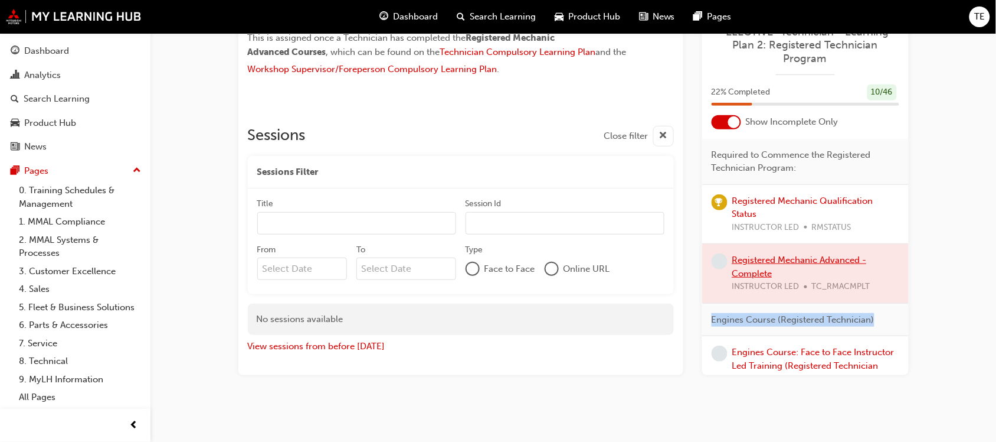
scroll to position [169, 0]
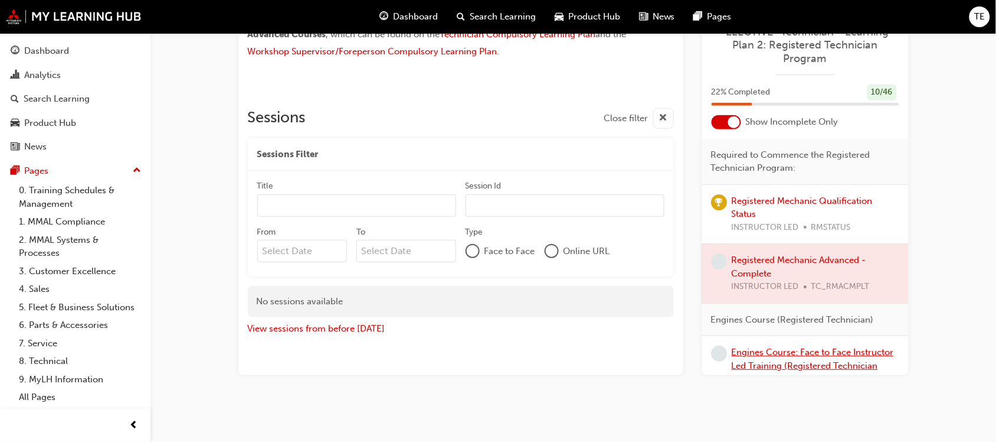
drag, startPoint x: 762, startPoint y: 358, endPoint x: 751, endPoint y: 355, distance: 11.6
click at [751, 355] on link "Engines Course: Face to Face Instructor Led Training (Registered Technician Pro…" at bounding box center [813, 364] width 162 height 37
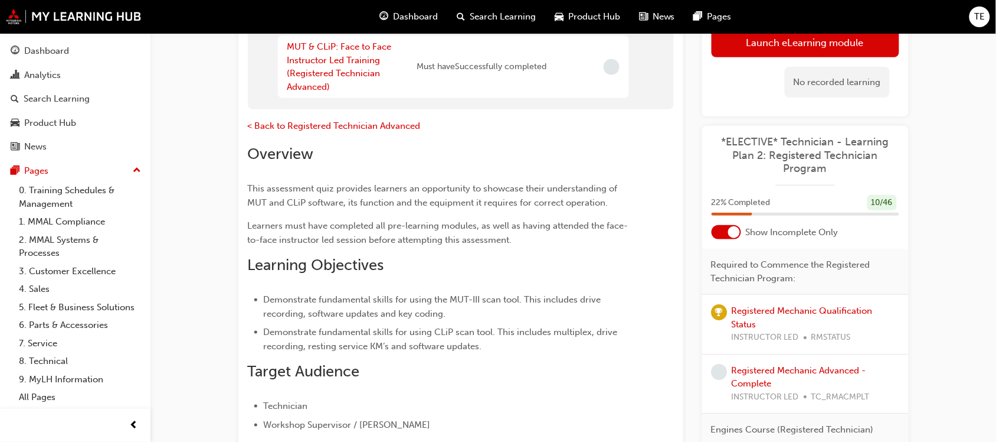
scroll to position [349, 0]
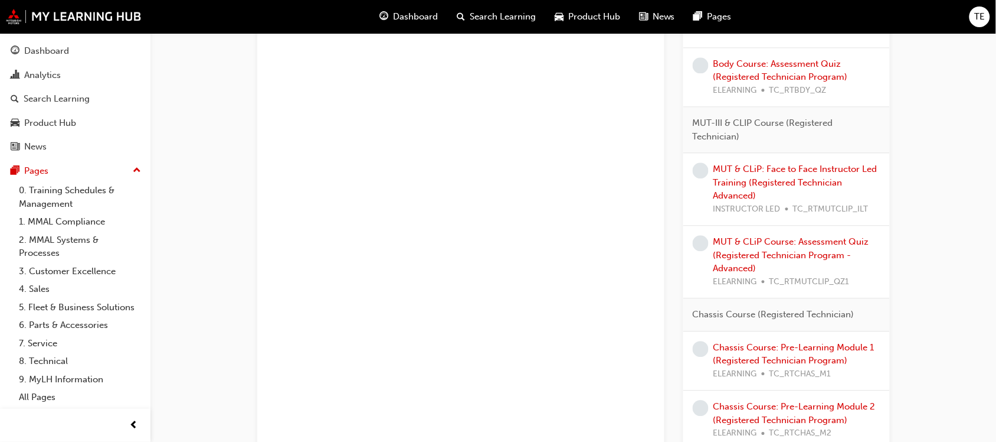
scroll to position [820, 0]
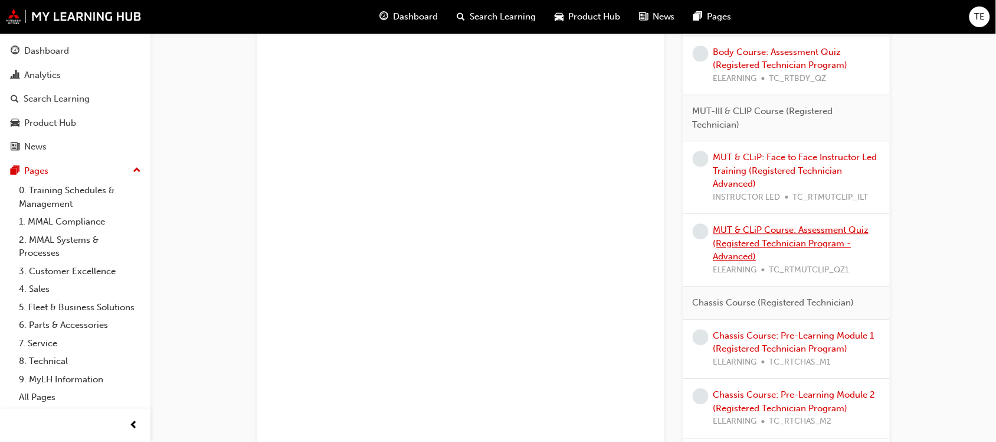
click at [790, 232] on link "MUT & CLiP Course: Assessment Quiz (Registered Technician Program - Advanced)" at bounding box center [792, 242] width 156 height 37
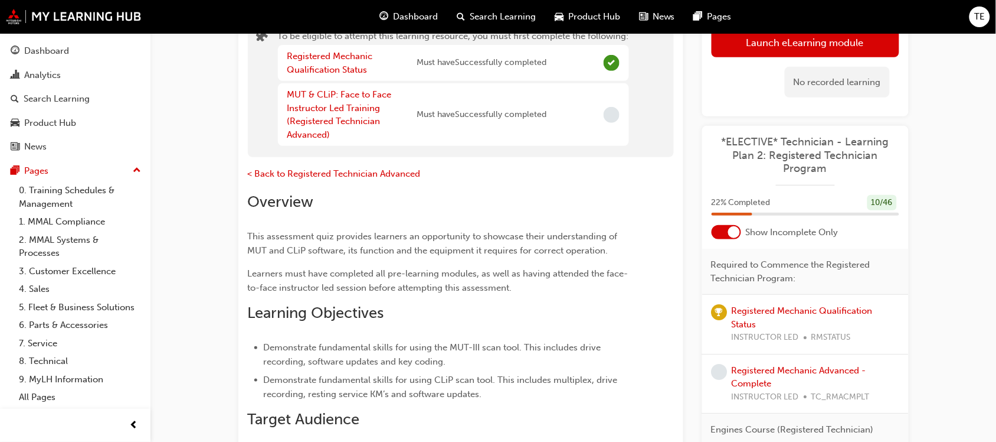
scroll to position [109, 0]
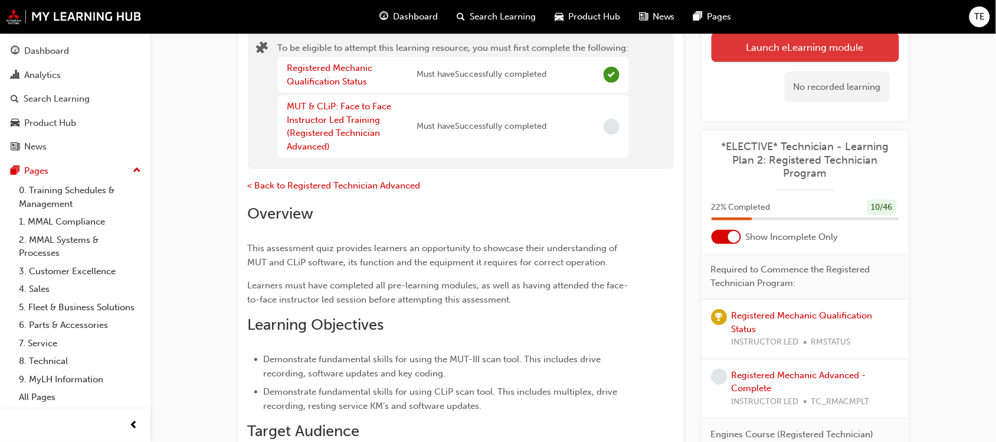
click at [792, 48] on button "Launch eLearning module" at bounding box center [806, 47] width 188 height 30
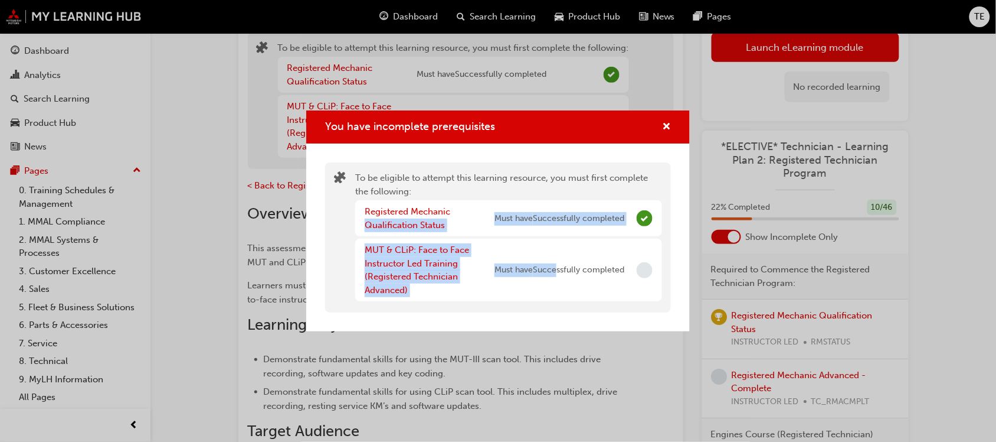
drag, startPoint x: 558, startPoint y: 287, endPoint x: 458, endPoint y: 211, distance: 125.6
click at [458, 211] on div "Registered Mechanic Qualification Status Must have Successfully completed MUT &…" at bounding box center [508, 250] width 307 height 101
click at [668, 125] on span "cross-icon" at bounding box center [666, 127] width 9 height 11
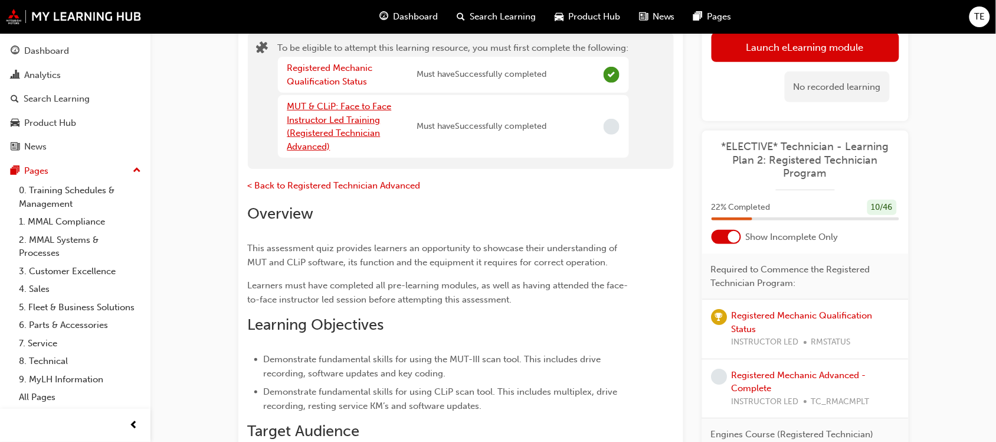
click at [344, 123] on link "MUT & CLiP: Face to Face Instructor Led Training (Registered Technician Advance…" at bounding box center [339, 126] width 104 height 51
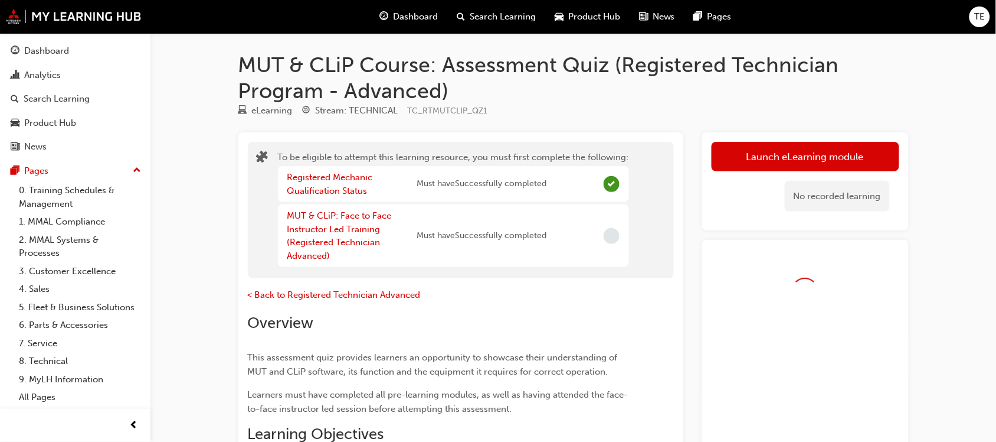
scroll to position [109, 0]
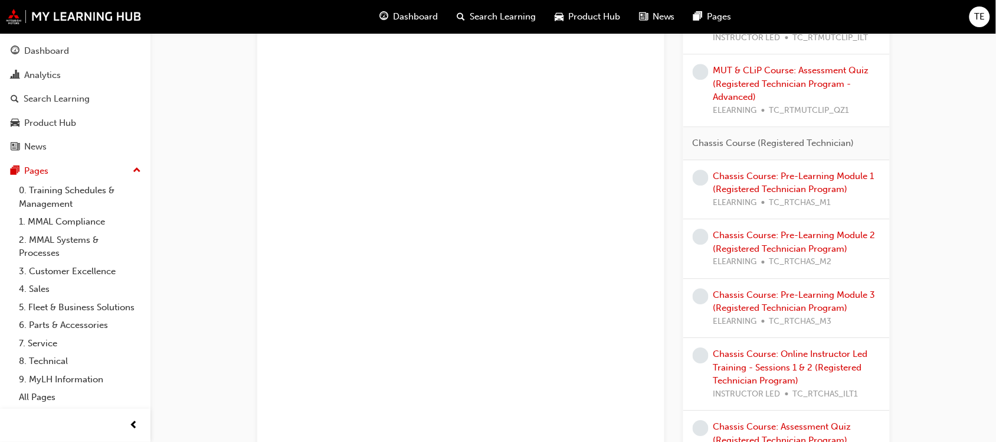
scroll to position [996, 0]
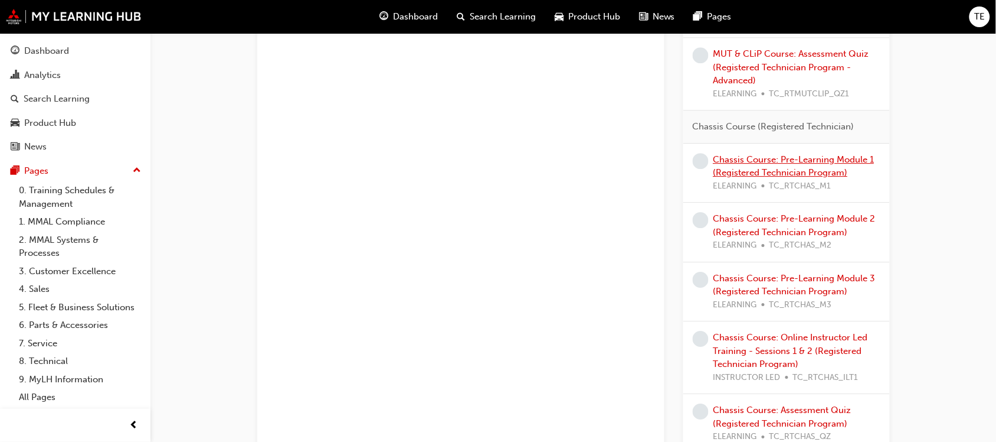
click at [829, 158] on link "Chassis Course: Pre-Learning Module 1 (Registered Technician Program)" at bounding box center [794, 166] width 161 height 24
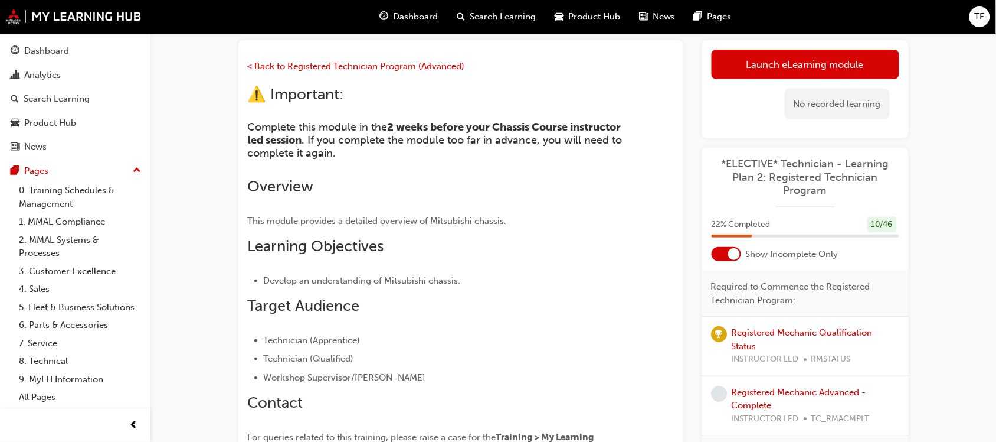
scroll to position [87, 0]
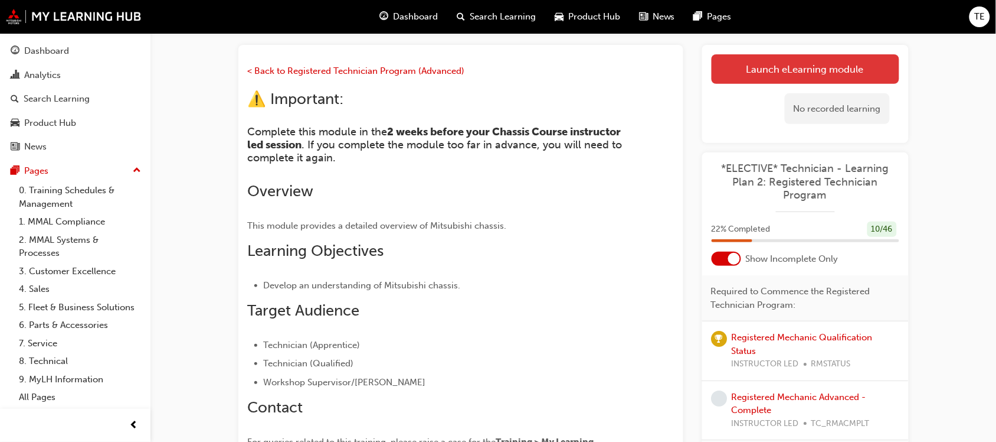
click at [883, 64] on link "Launch eLearning module" at bounding box center [806, 69] width 188 height 30
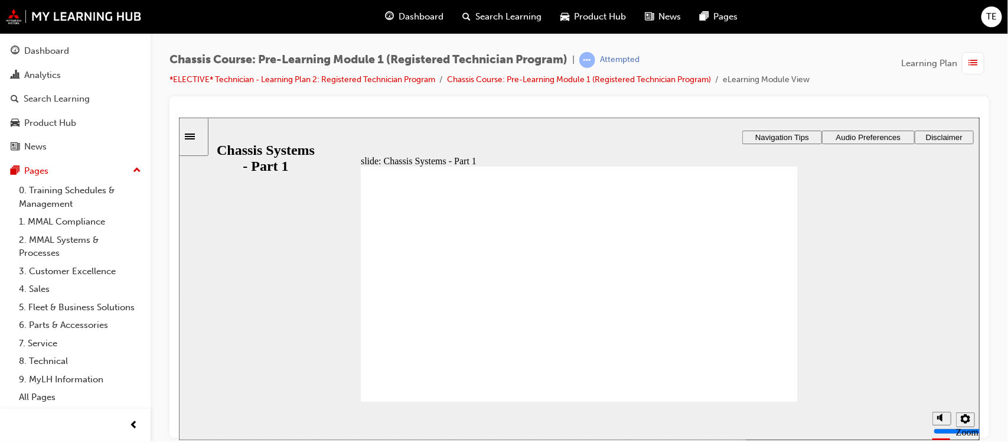
click at [246, 170] on div "slide: Suspension System Overview SUSPENSION SYSTEMS Click Next to continue. Ro…" at bounding box center [578, 278] width 800 height 322
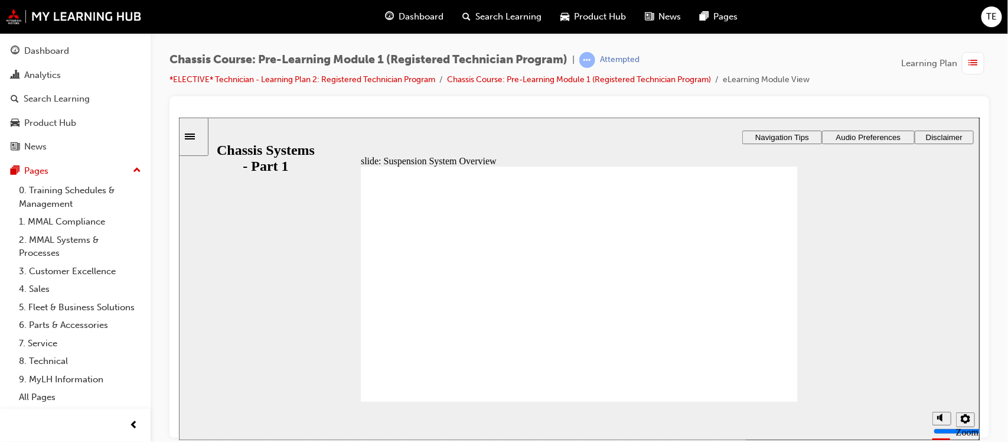
click at [246, 170] on div "slide: Suspension System Overview SUSPENSION SYSTEMS Click Next to continue. Ro…" at bounding box center [578, 278] width 800 height 322
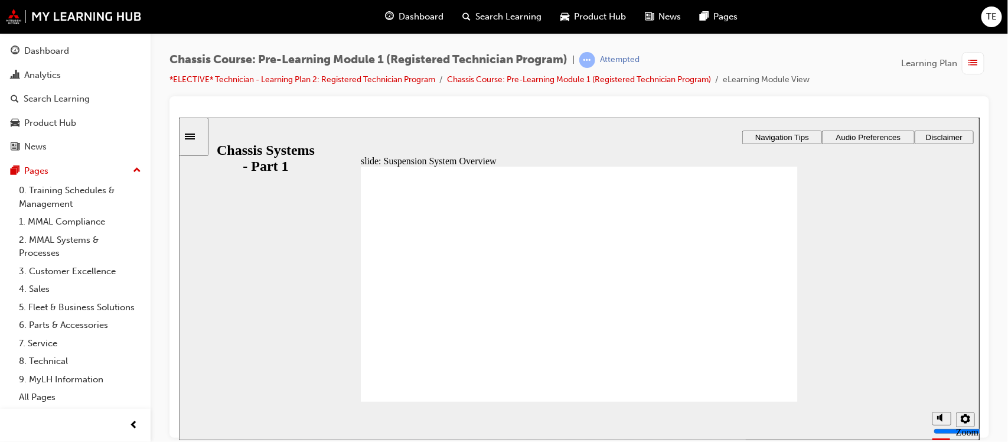
click at [246, 170] on div "slide: Suspension System Overview SUSPENSION SYSTEMS Click Next to continue. Ro…" at bounding box center [578, 278] width 800 height 322
click at [941, 375] on circle "volume" at bounding box center [942, 373] width 4 height 4
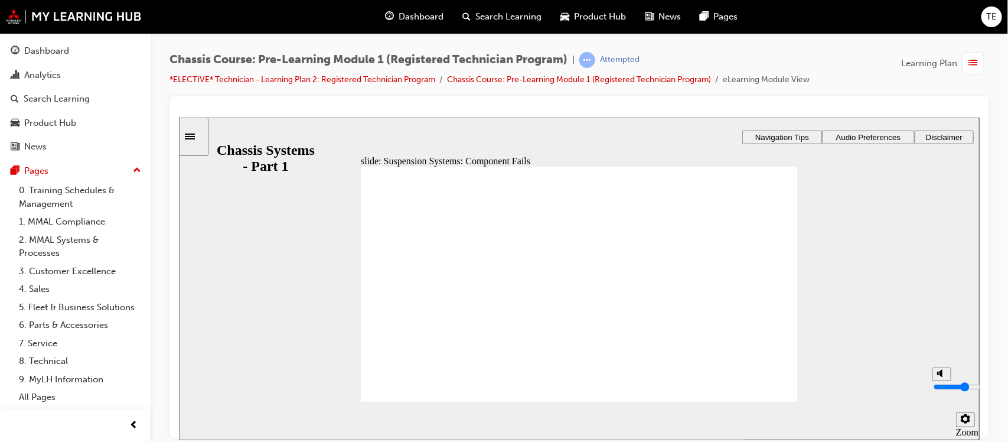
click at [939, 387] on input "volume" at bounding box center [971, 385] width 76 height 9
click at [938, 381] on input "volume" at bounding box center [971, 385] width 76 height 9
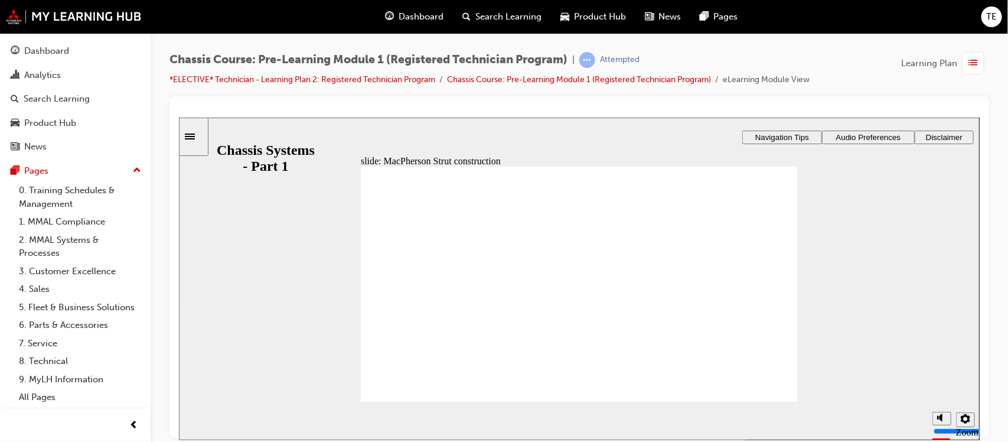
drag, startPoint x: 488, startPoint y: 274, endPoint x: 445, endPoint y: 247, distance: 50.8
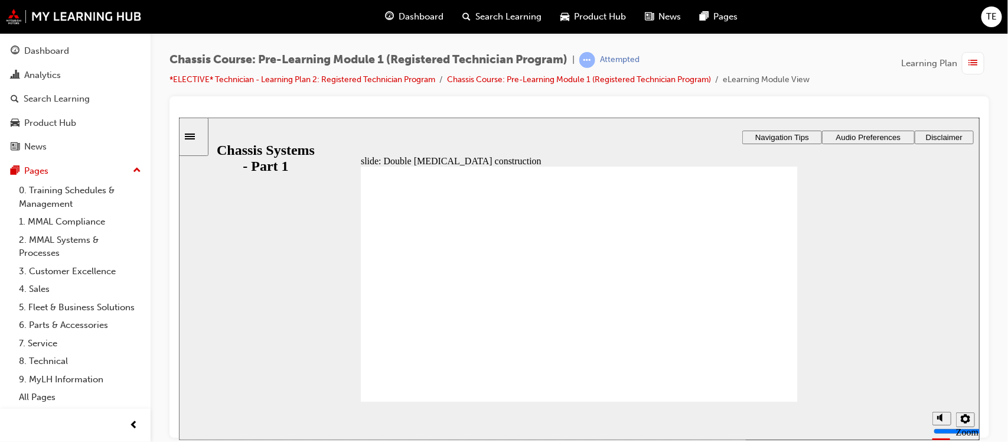
click at [943, 377] on icon "volume" at bounding box center [940, 372] width 9 height 8
click at [938, 384] on input "volume" at bounding box center [971, 385] width 76 height 9
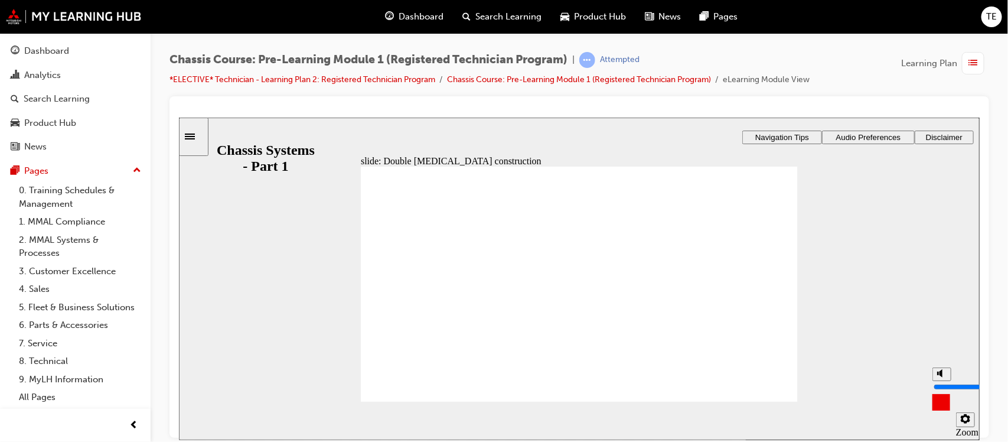
type input "8"
click at [938, 381] on input "volume" at bounding box center [971, 385] width 76 height 9
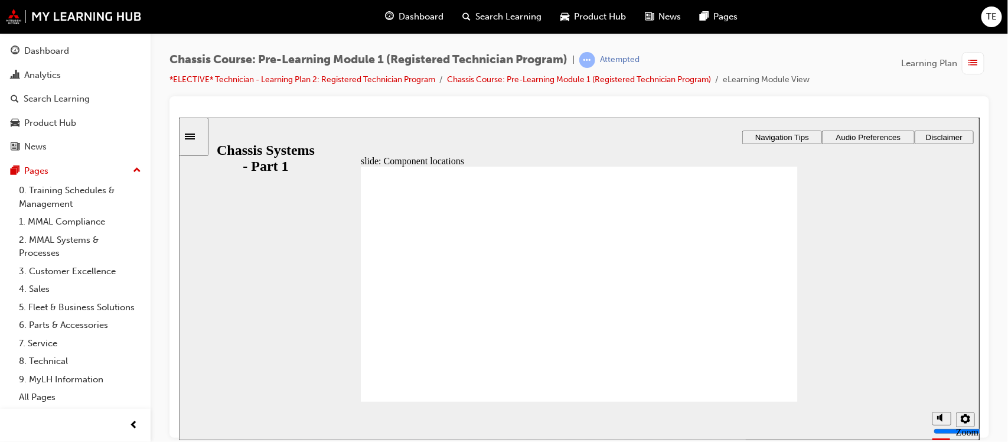
drag, startPoint x: 691, startPoint y: 306, endPoint x: 545, endPoint y: 281, distance: 147.4
drag, startPoint x: 489, startPoint y: 307, endPoint x: 685, endPoint y: 251, distance: 203.1
drag, startPoint x: 603, startPoint y: 306, endPoint x: 771, endPoint y: 251, distance: 176.9
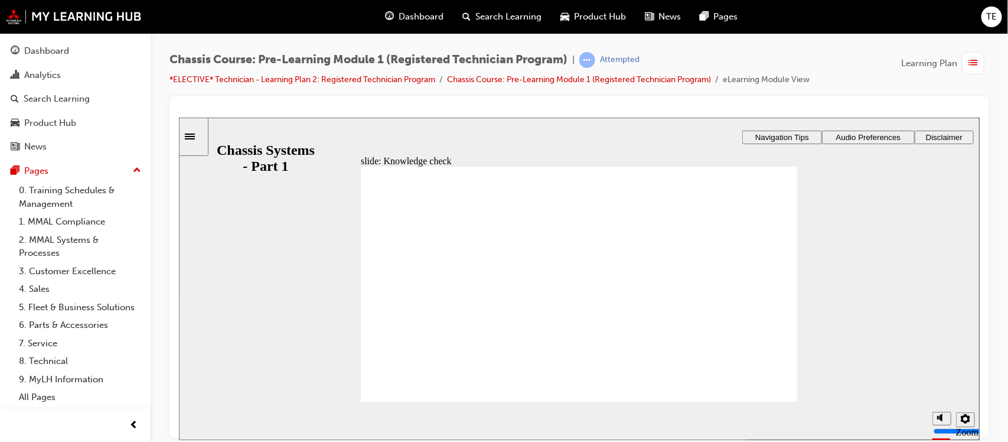
drag, startPoint x: 674, startPoint y: 309, endPoint x: 674, endPoint y: 301, distance: 7.7
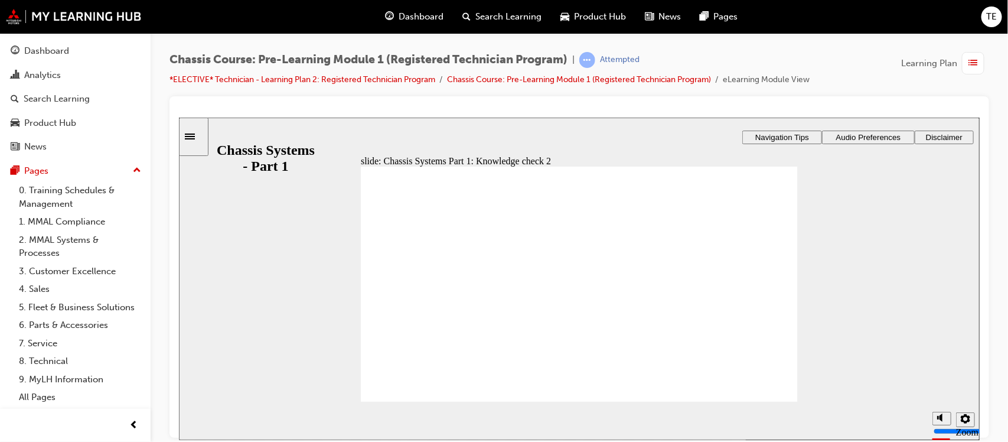
checkbox input "true"
click at [576, 407] on section "Playback Speed 2 1.75 1.5 1.25" at bounding box center [578, 420] width 800 height 38
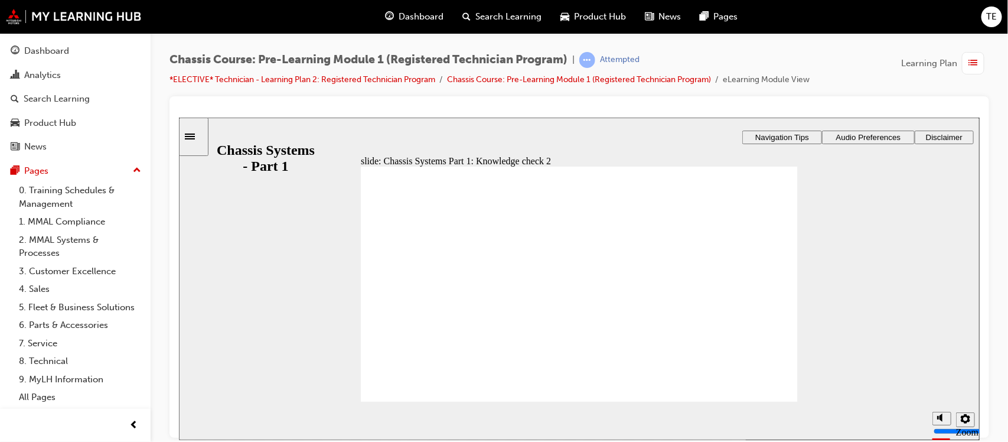
click at [940, 377] on polygon "volume" at bounding box center [939, 372] width 3 height 8
drag, startPoint x: 792, startPoint y: 406, endPoint x: 763, endPoint y: 392, distance: 32.7
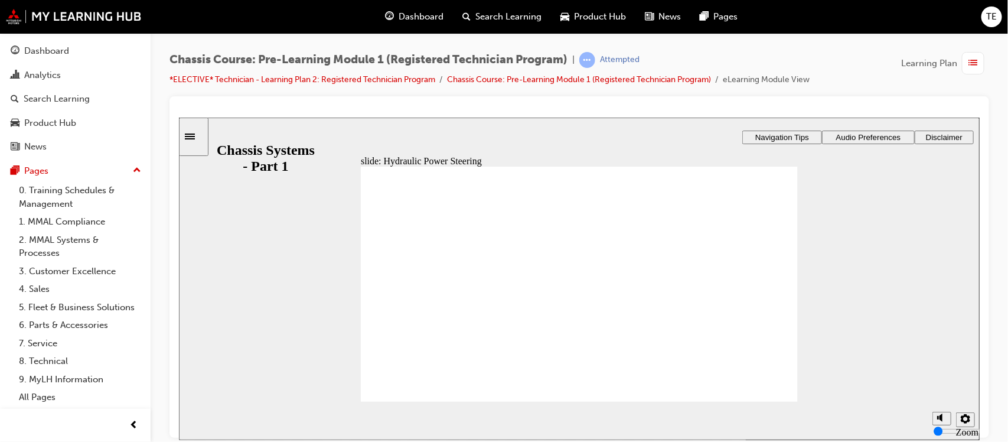
click at [763, 392] on div "slide: Hydraulic Power Steering MECHANICAL HYDRAULIC POWER STEERING Click Next …" at bounding box center [578, 278] width 800 height 322
drag, startPoint x: 554, startPoint y: 309, endPoint x: 550, endPoint y: 274, distance: 35.1
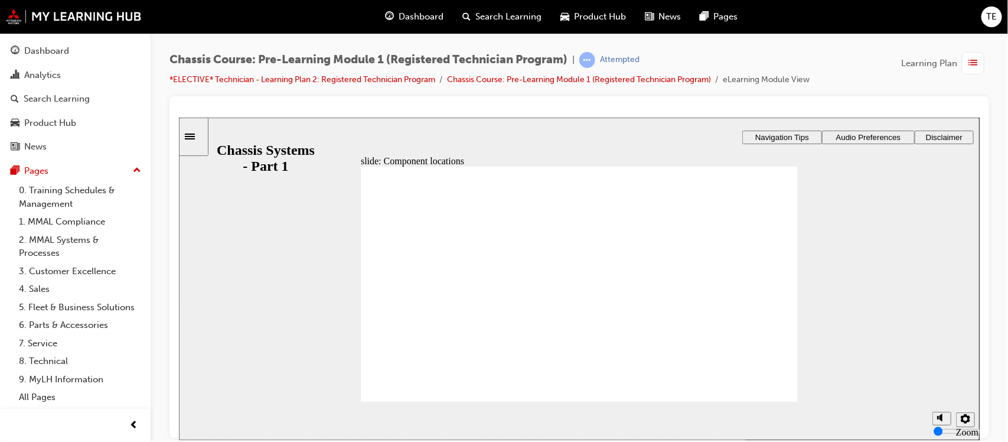
drag, startPoint x: 588, startPoint y: 313, endPoint x: 581, endPoint y: 325, distance: 13.3
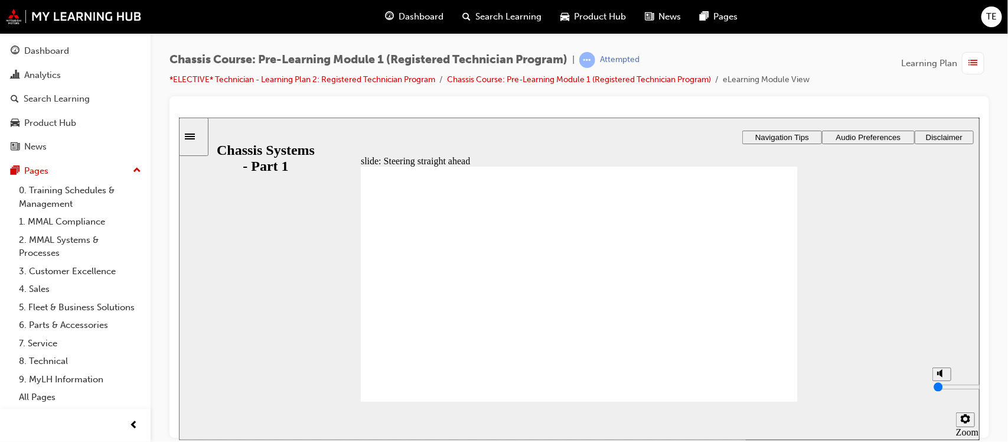
click at [940, 391] on input "volume" at bounding box center [971, 385] width 76 height 9
click at [940, 390] on input "volume" at bounding box center [971, 385] width 76 height 9
click at [940, 381] on input "volume" at bounding box center [971, 385] width 76 height 9
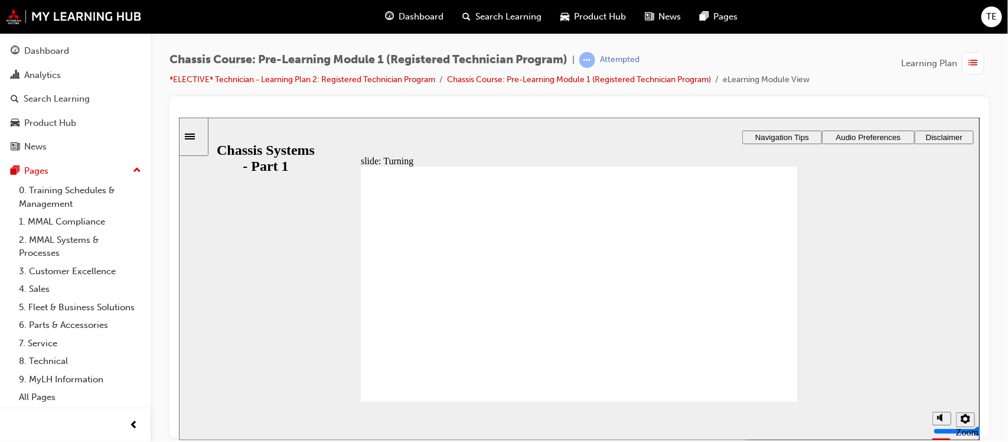
drag, startPoint x: 758, startPoint y: 390, endPoint x: 799, endPoint y: 412, distance: 46.2
click at [799, 412] on div "slide: Turning Rectangle 1 Rectangle 3 Rectangle 3 Mechanical Hydraulic Power S…" at bounding box center [578, 278] width 800 height 322
click at [940, 377] on polygon "volume" at bounding box center [939, 372] width 3 height 8
type input "0"
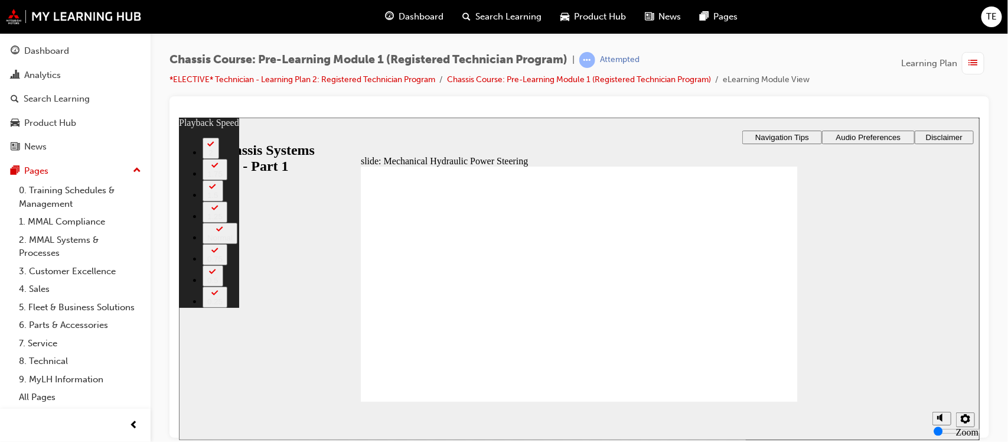
type input "50"
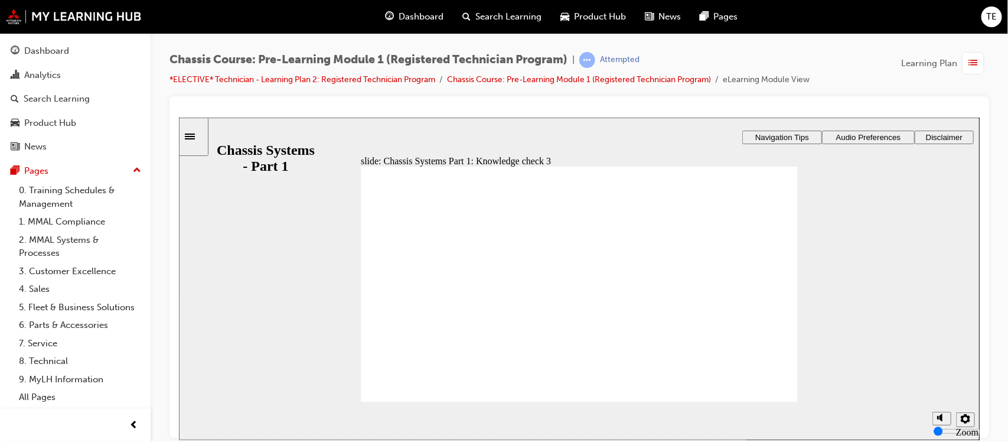
radio input "true"
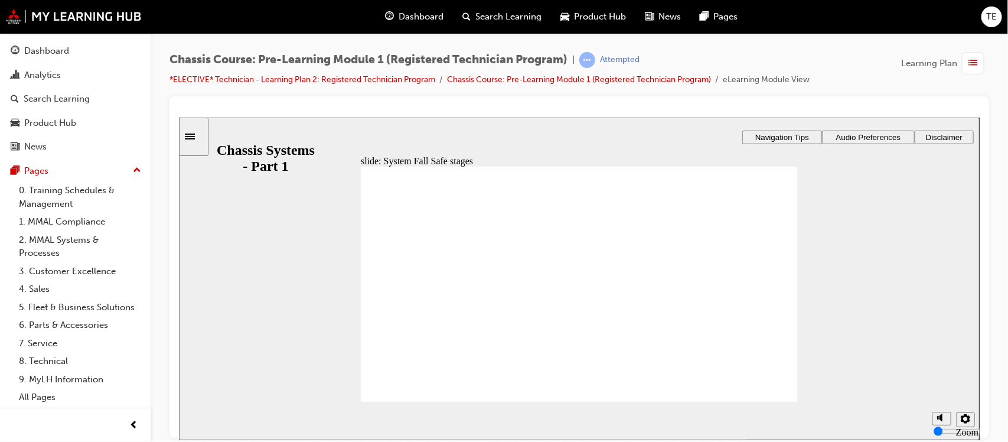
drag, startPoint x: 551, startPoint y: 327, endPoint x: 480, endPoint y: 251, distance: 103.6
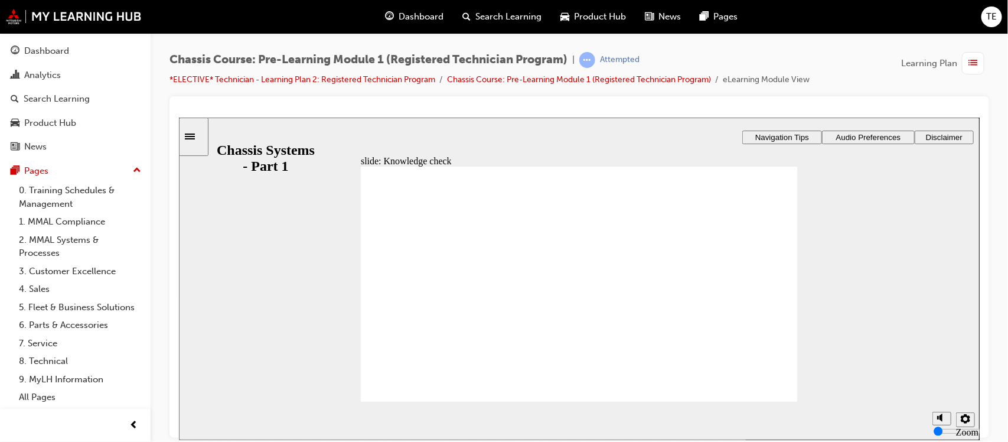
click at [990, 21] on span "TE" at bounding box center [991, 17] width 11 height 14
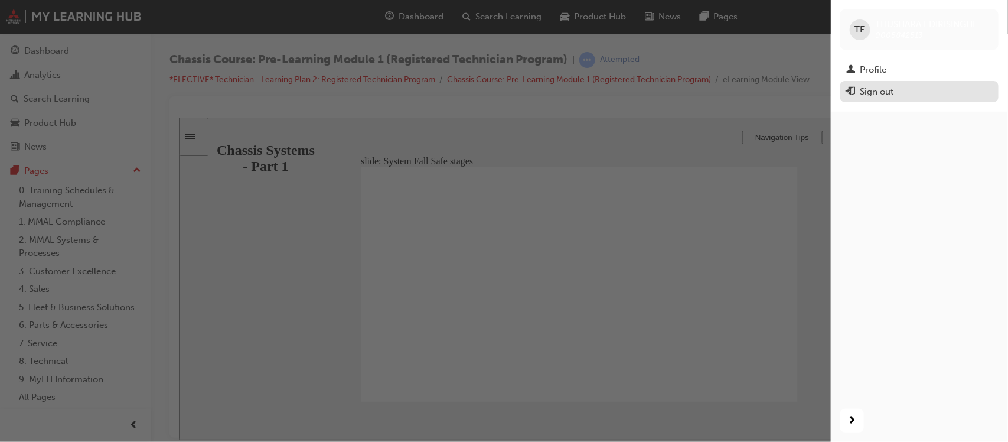
click at [887, 93] on div "Sign out" at bounding box center [876, 92] width 34 height 14
